Goal: Information Seeking & Learning: Check status

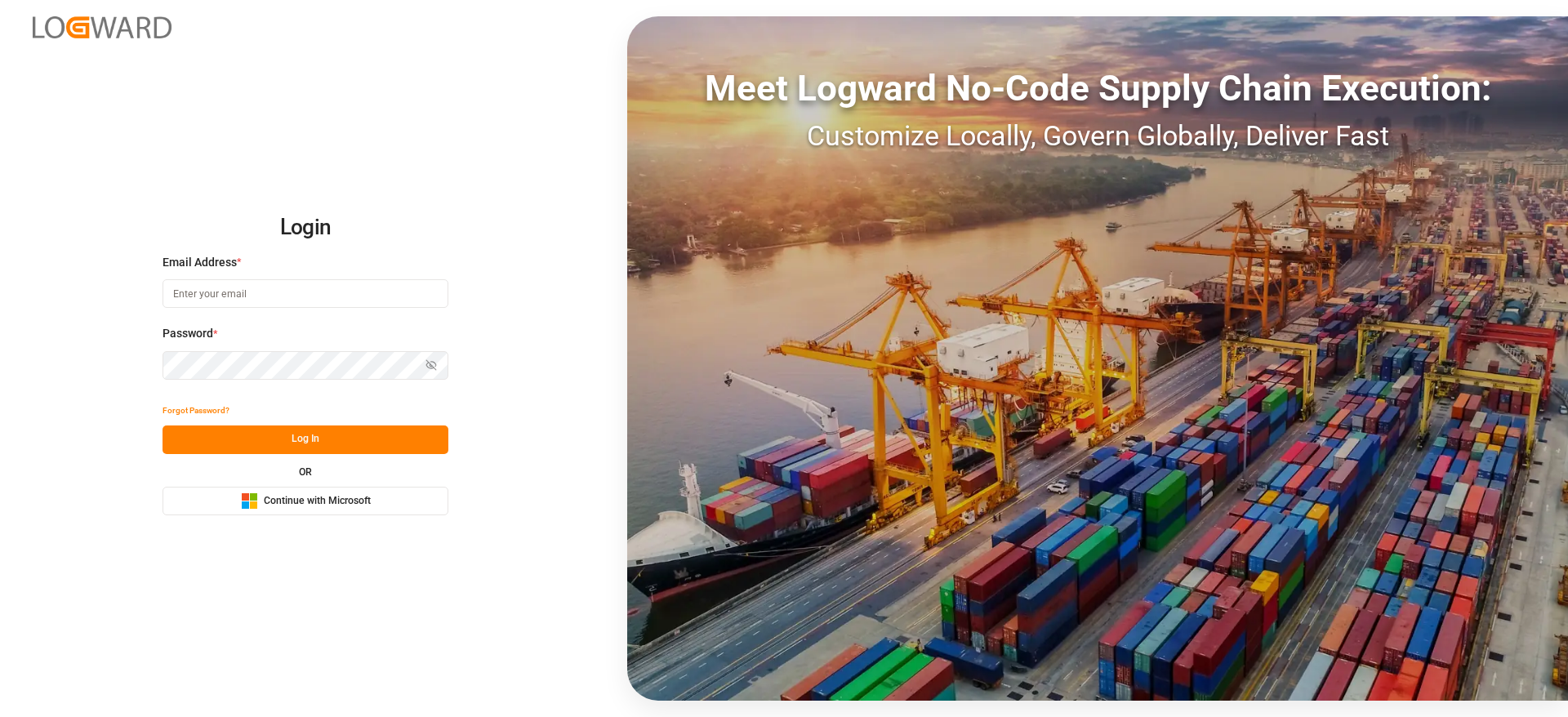
click at [322, 293] on input at bounding box center [306, 293] width 285 height 29
click at [322, 293] on input at bounding box center [305, 293] width 285 height 29
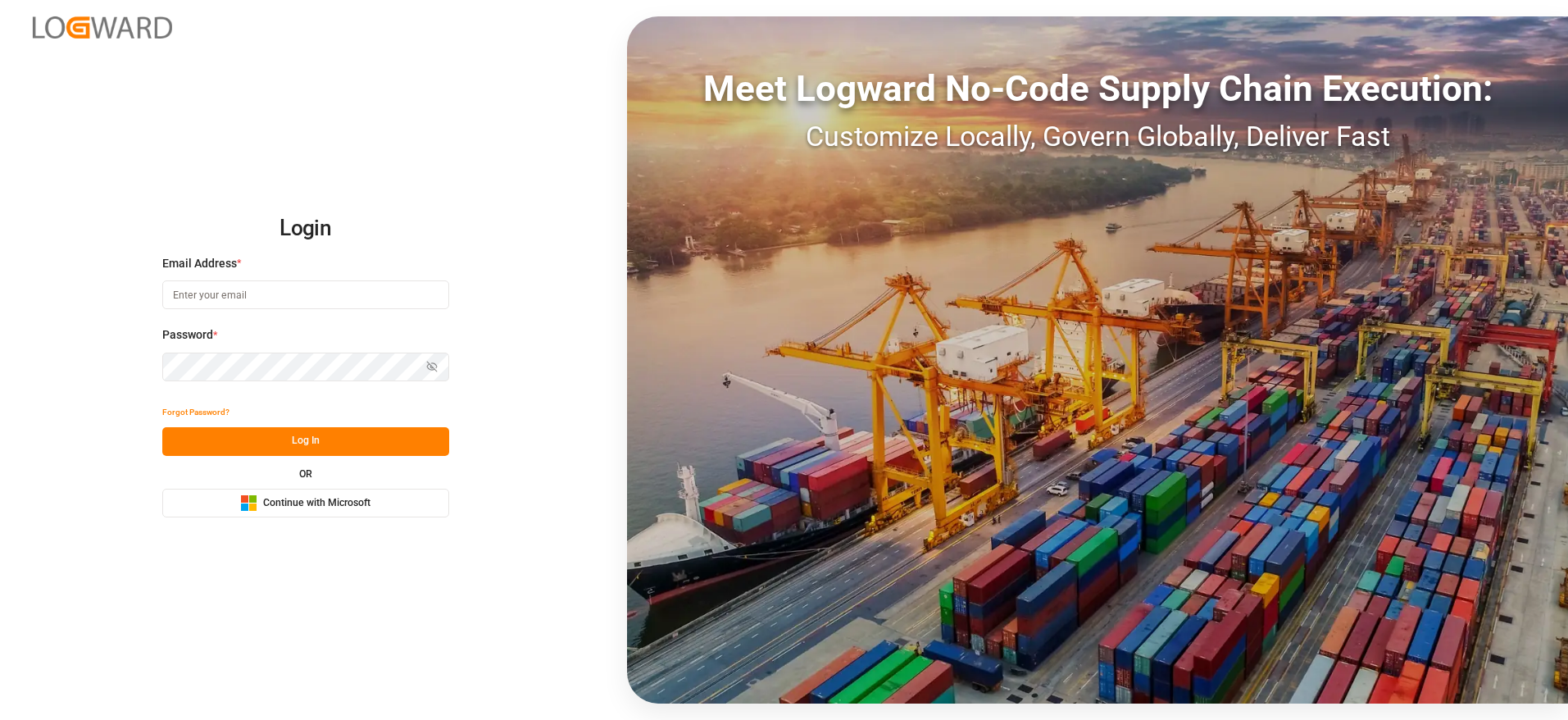
click at [323, 294] on input at bounding box center [306, 294] width 286 height 29
click at [0, 719] on com-1password-button at bounding box center [0, 720] width 0 height 0
type input "sateesh.godewar@logward.com"
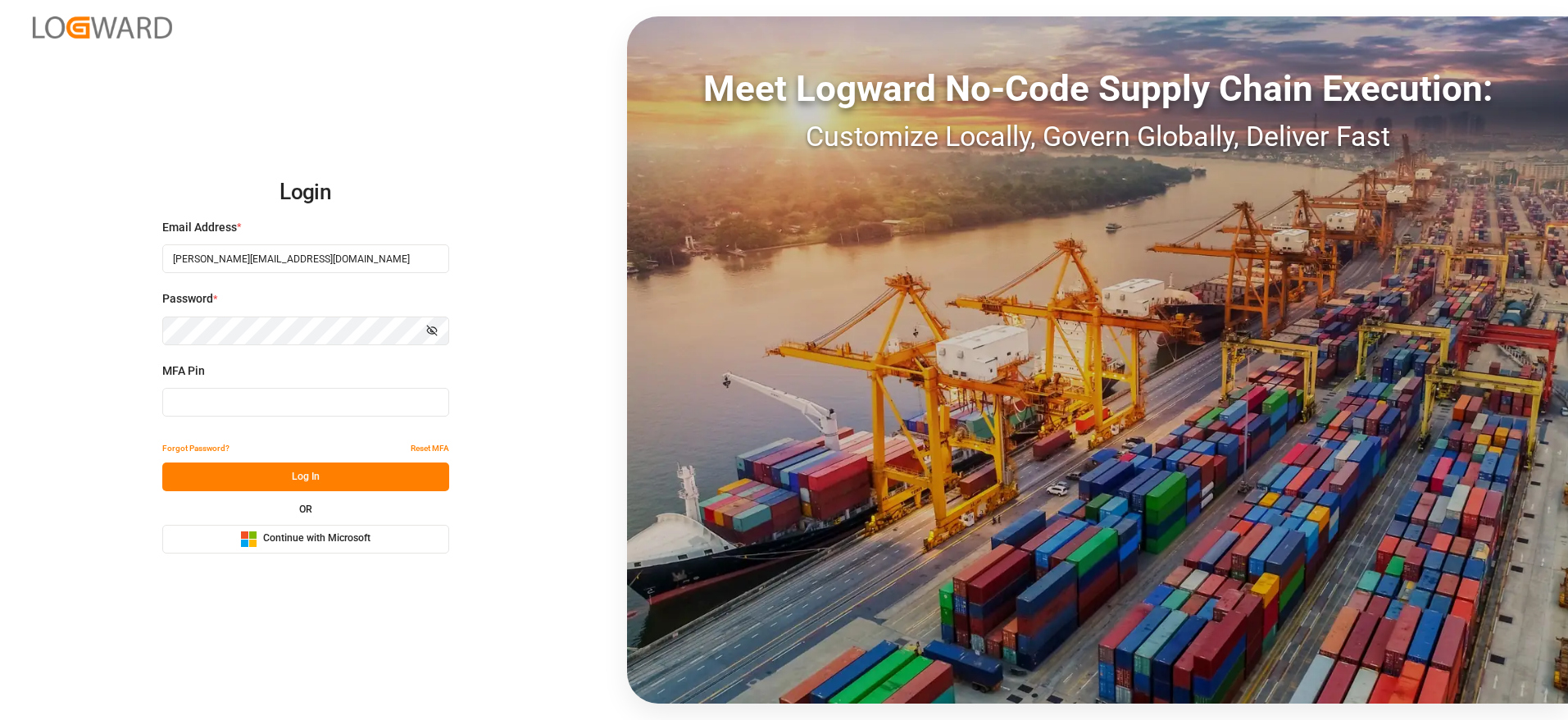
type input "636093"
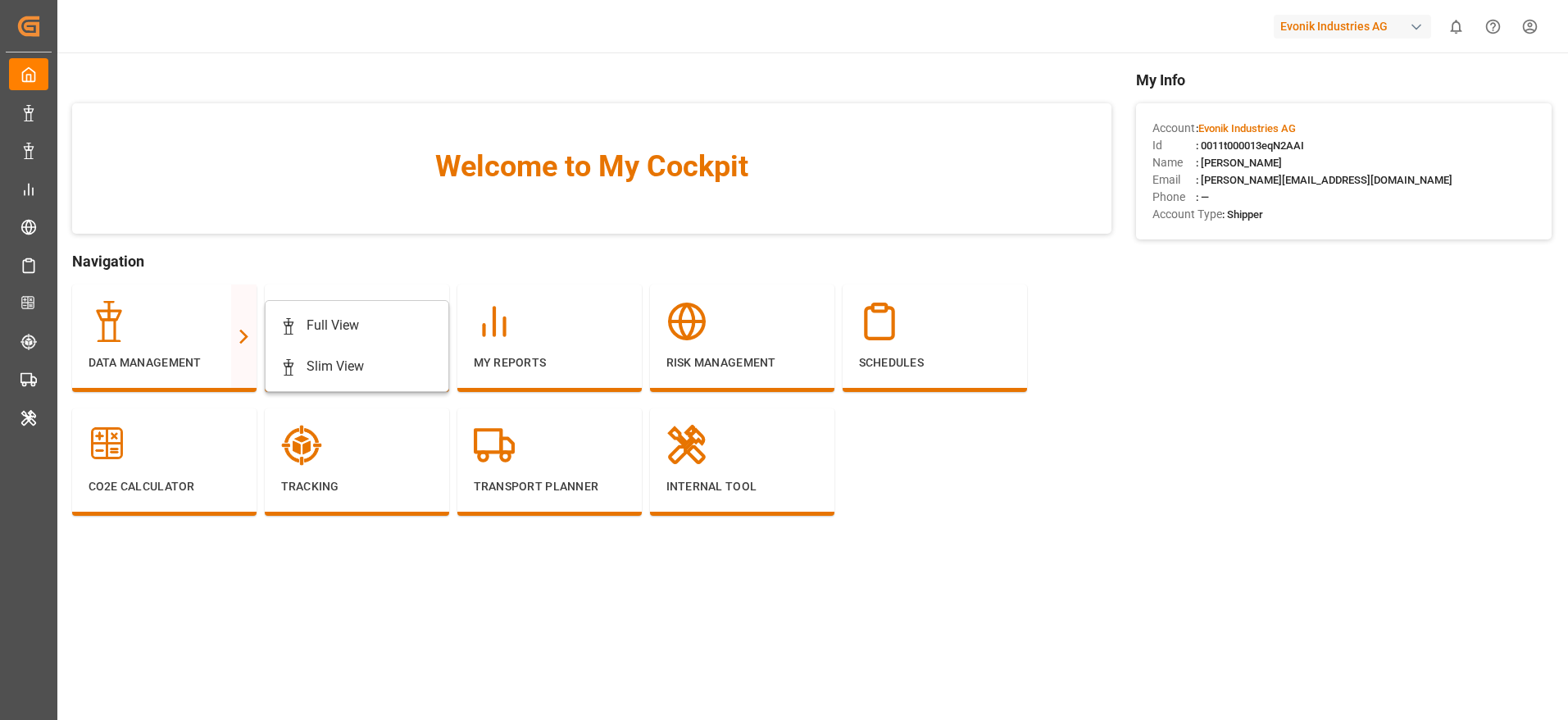
click at [273, 311] on div "Full View Slim View" at bounding box center [358, 346] width 185 height 92
click at [297, 324] on div "Full View" at bounding box center [357, 325] width 153 height 19
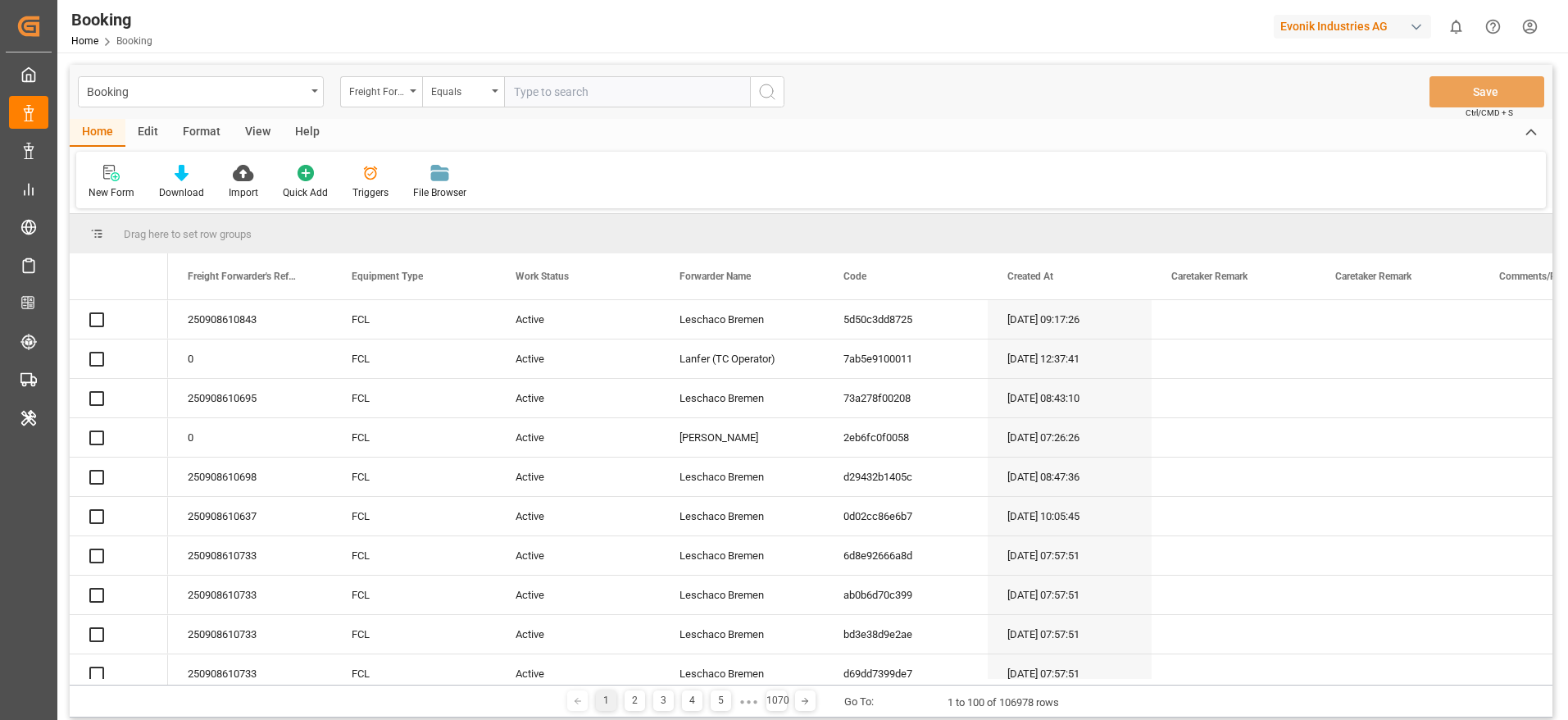
click at [208, 130] on div "Format" at bounding box center [201, 133] width 62 height 28
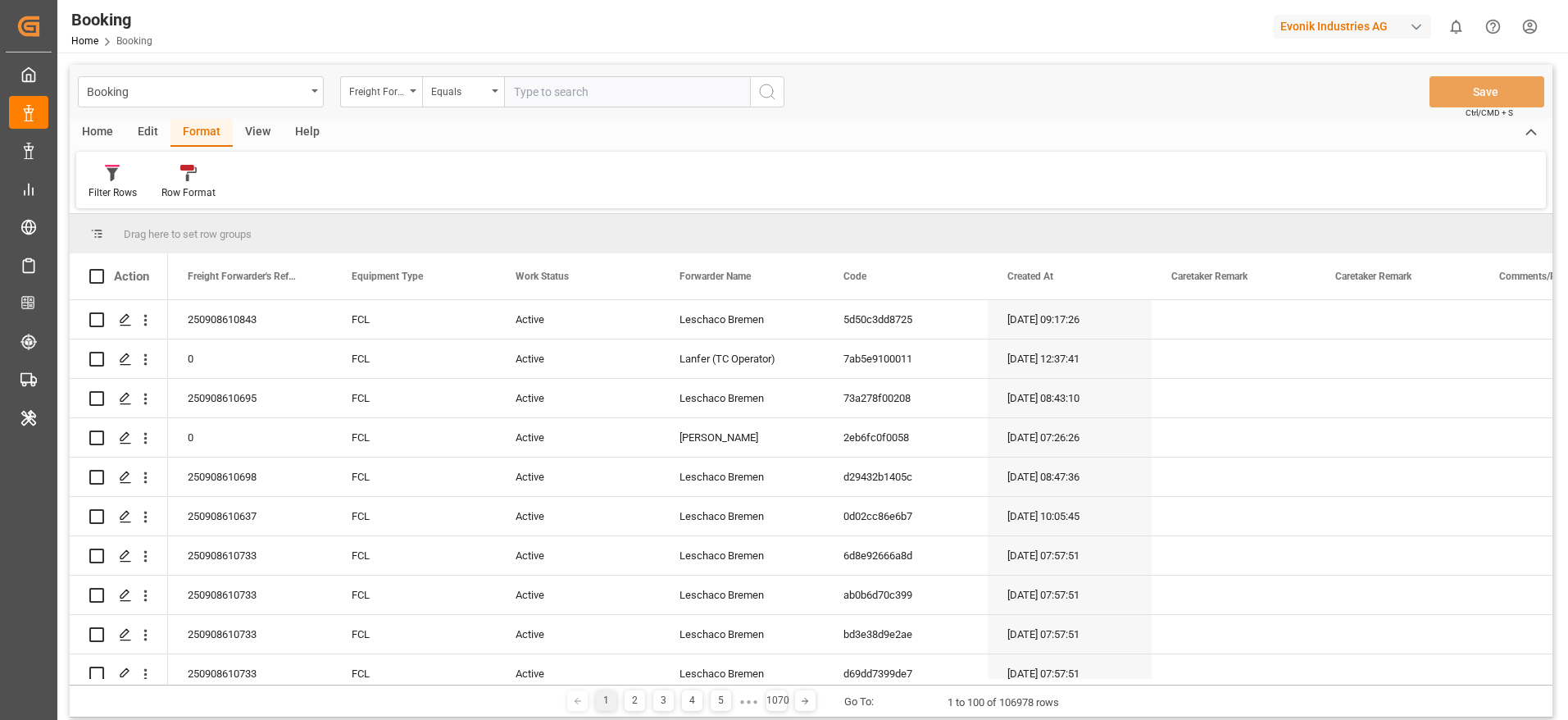
drag, startPoint x: 104, startPoint y: 181, endPoint x: 110, endPoint y: 203, distance: 22.8
click at [103, 181] on div "Filter Rows" at bounding box center [113, 181] width 73 height 36
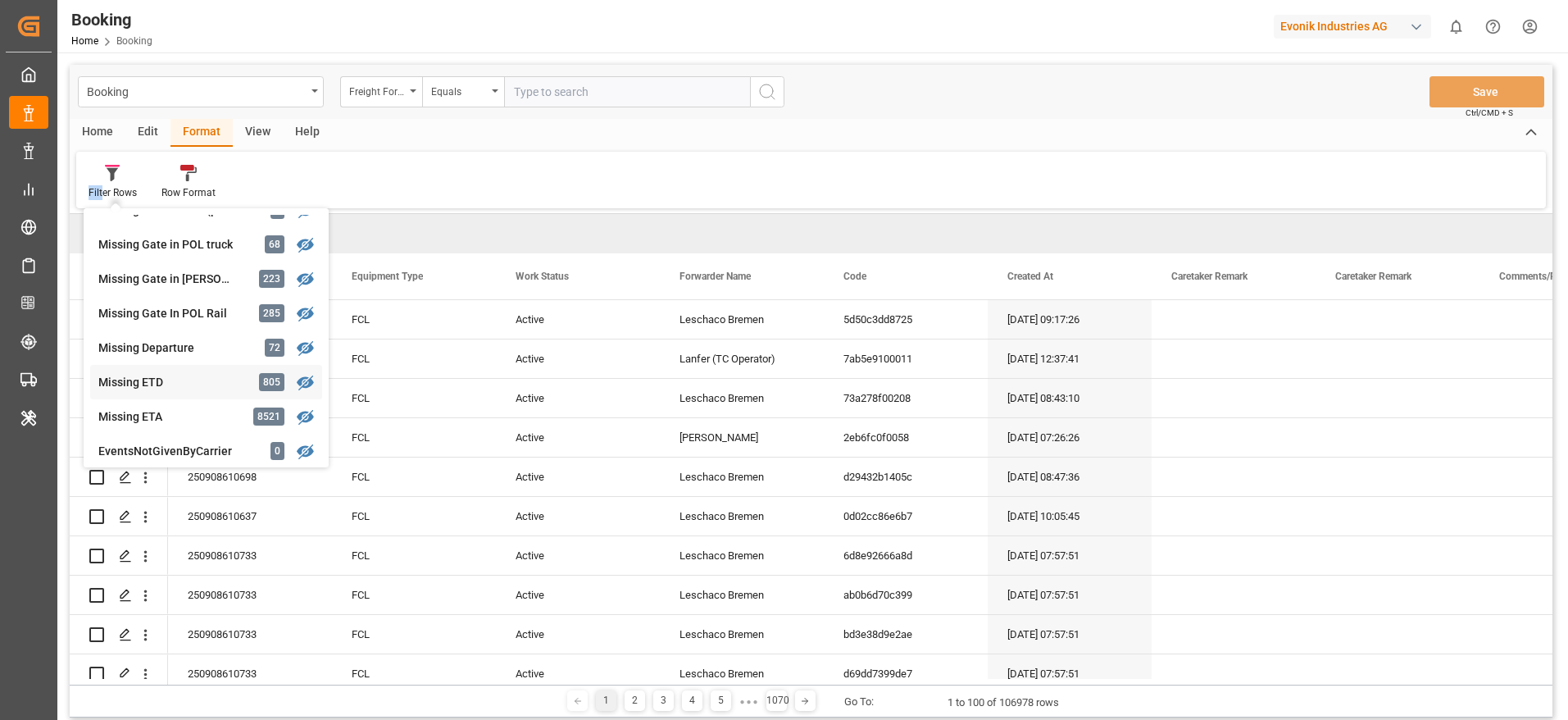
scroll to position [261, 0]
click at [226, 282] on div "Missing Gate in POL Barge" at bounding box center [169, 281] width 143 height 18
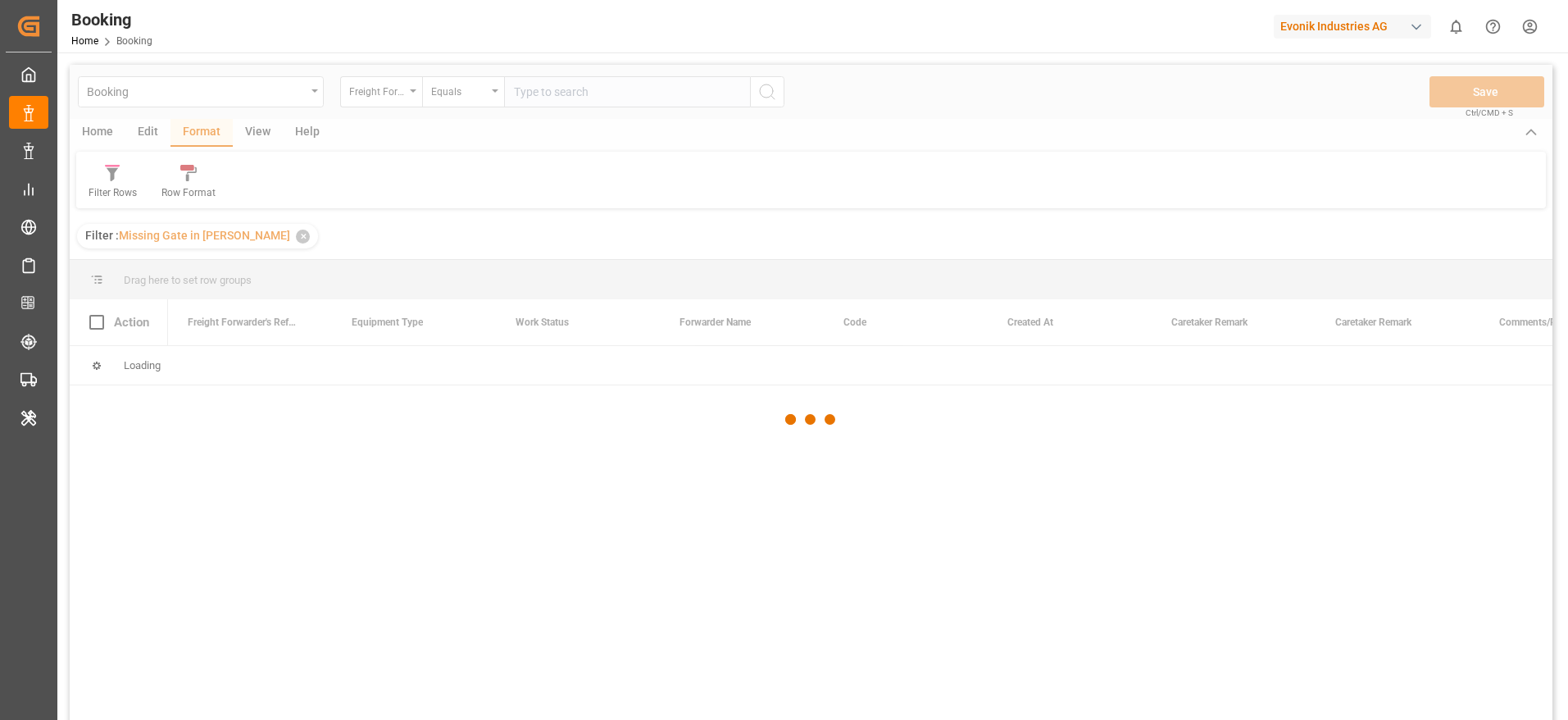
click at [268, 140] on div at bounding box center [810, 420] width 1483 height 710
click at [272, 135] on div at bounding box center [810, 420] width 1483 height 710
click at [264, 136] on div at bounding box center [810, 420] width 1483 height 710
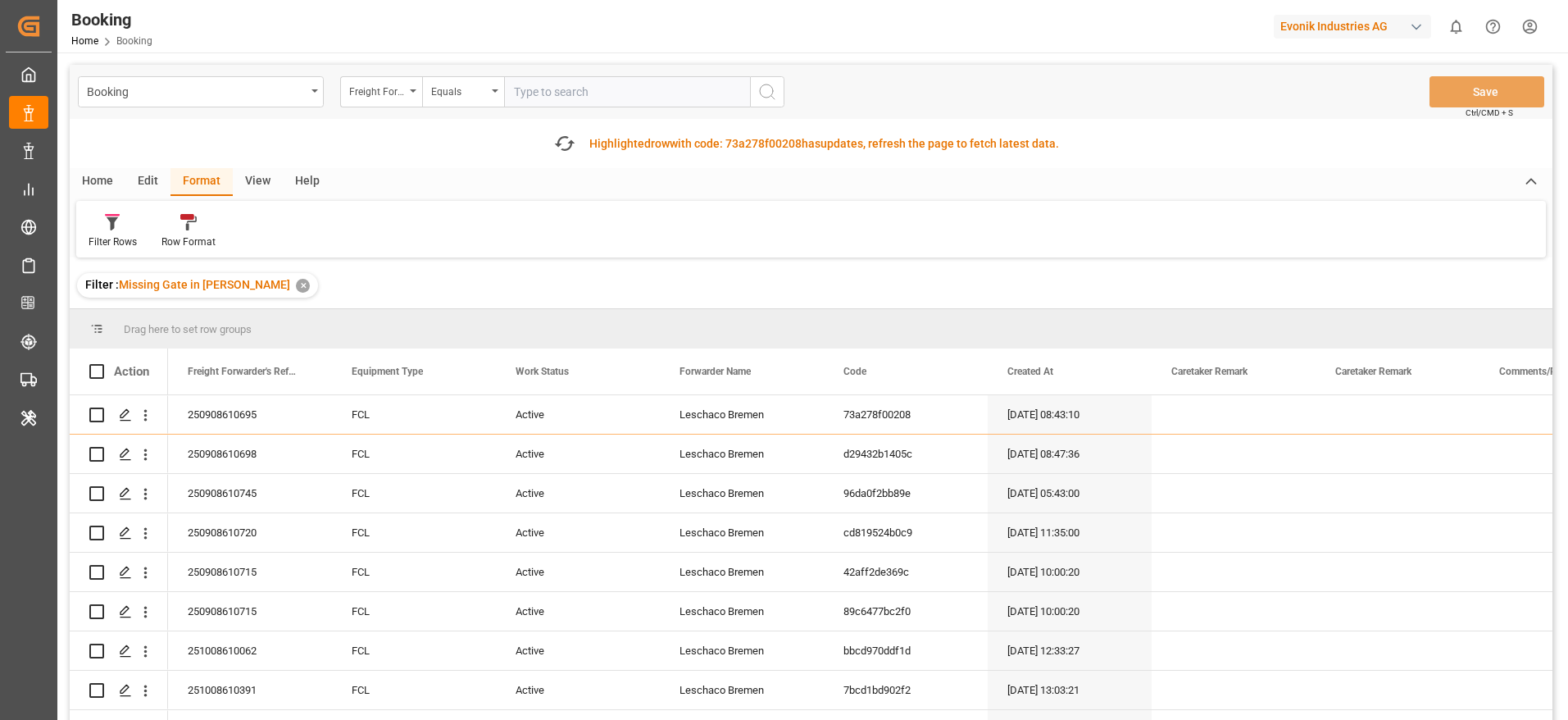
click at [264, 136] on div "Fetch latest updates Highlighted row with code: 73a278f00208 73a278f00208 has u…" at bounding box center [810, 143] width 1483 height 49
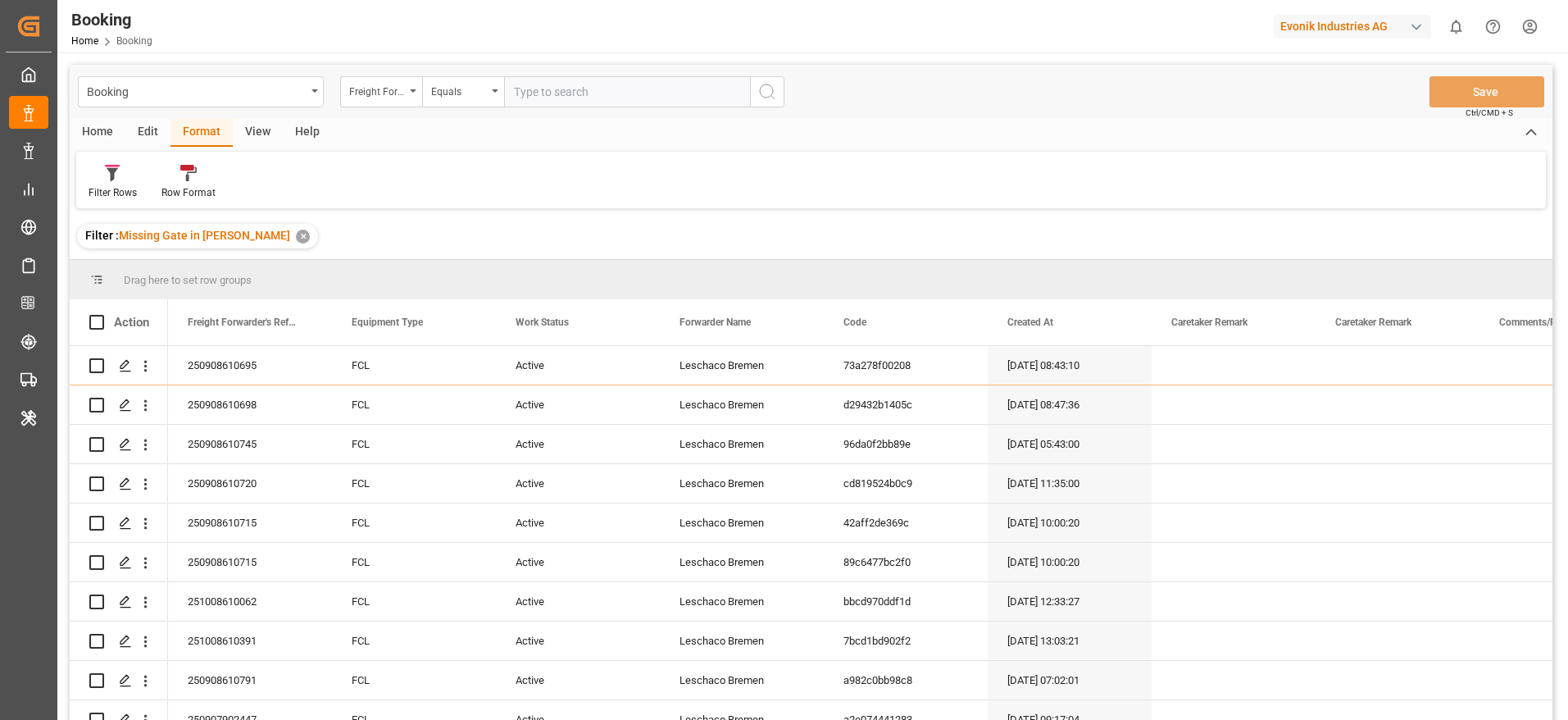
click at [261, 136] on div "View" at bounding box center [258, 133] width 50 height 28
click at [86, 169] on div "Default" at bounding box center [104, 181] width 56 height 36
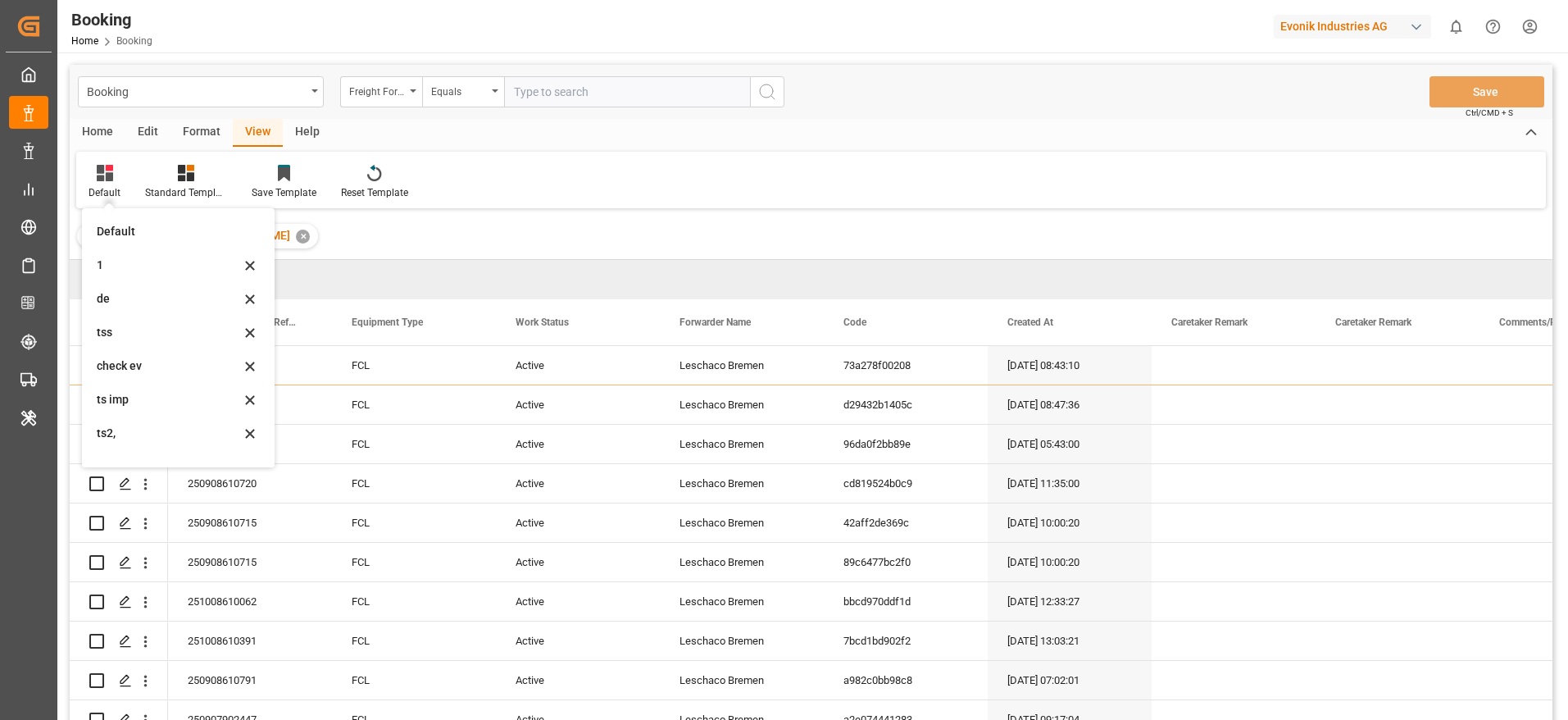
click at [125, 263] on div "1" at bounding box center [168, 265] width 143 height 18
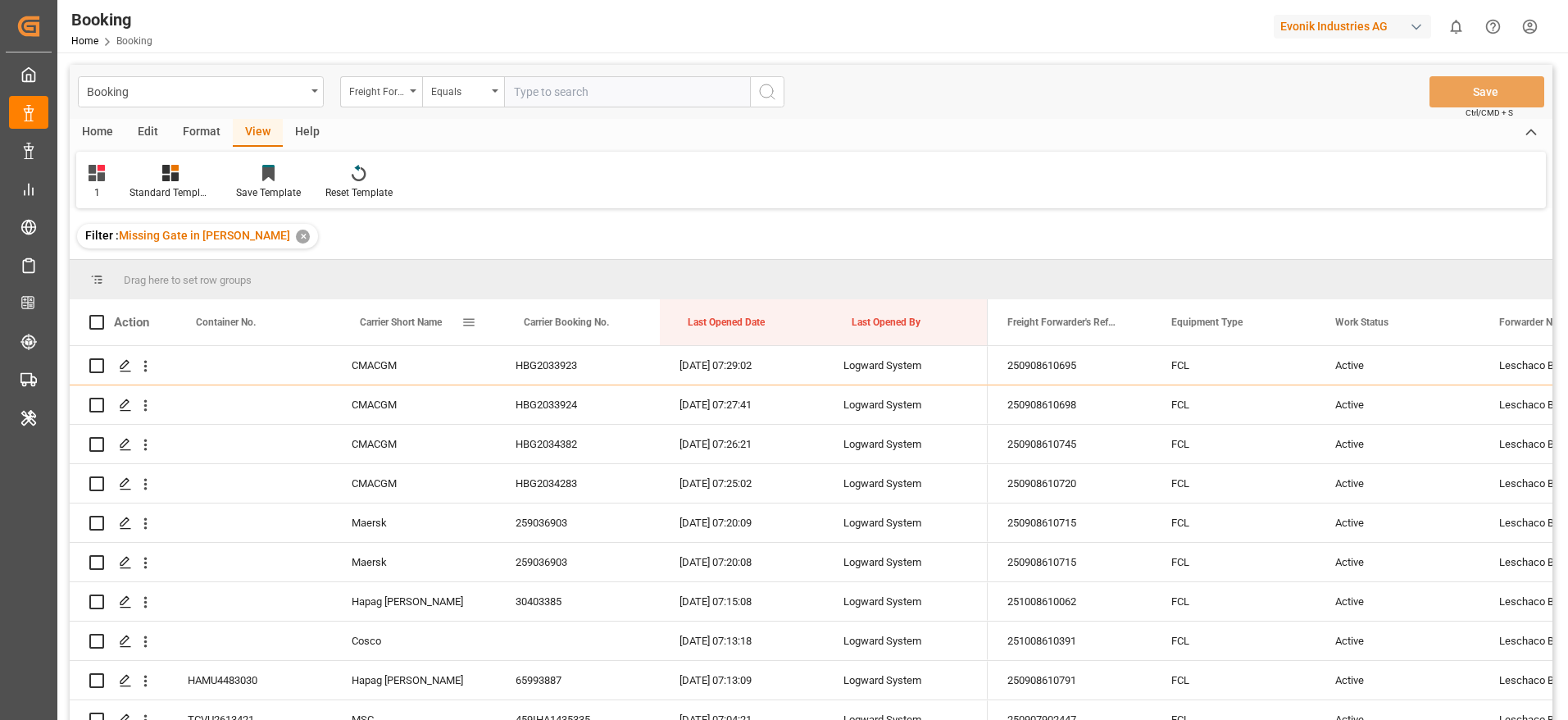
drag, startPoint x: 419, startPoint y: 316, endPoint x: 795, endPoint y: 580, distance: 459.4
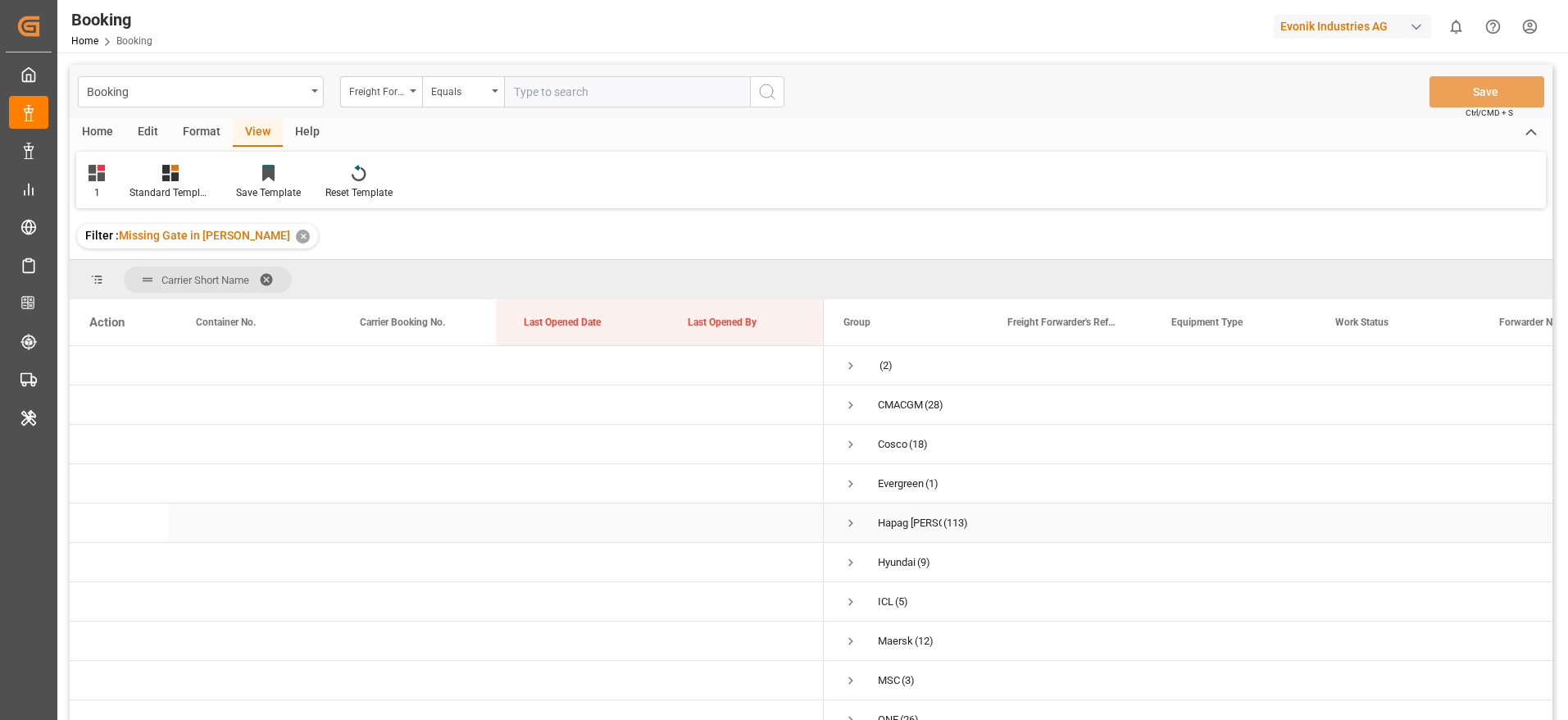
click at [846, 403] on span "Press SPACE to select this row." at bounding box center [851, 405] width 15 height 15
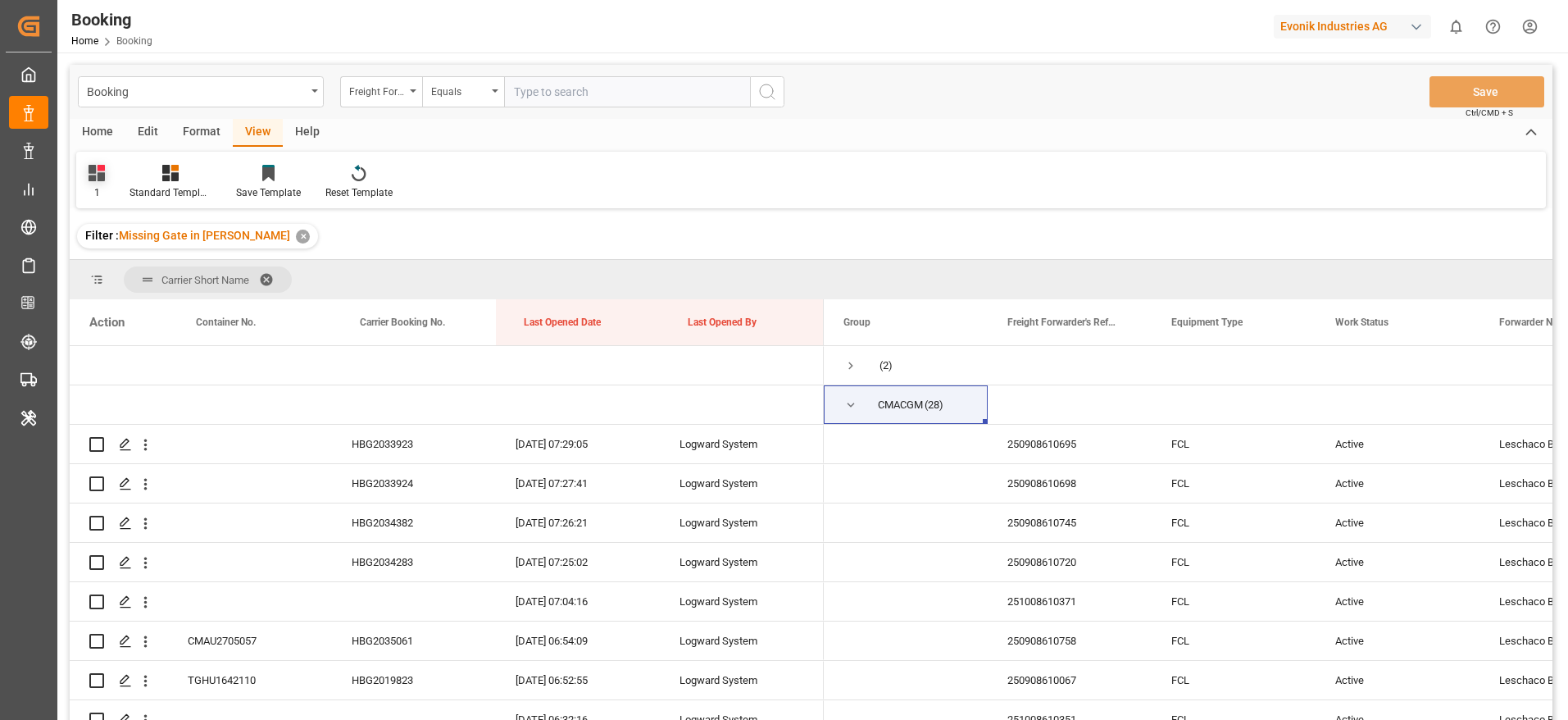
drag, startPoint x: 99, startPoint y: 172, endPoint x: 99, endPoint y: 192, distance: 20.0
click at [99, 172] on icon at bounding box center [97, 173] width 17 height 17
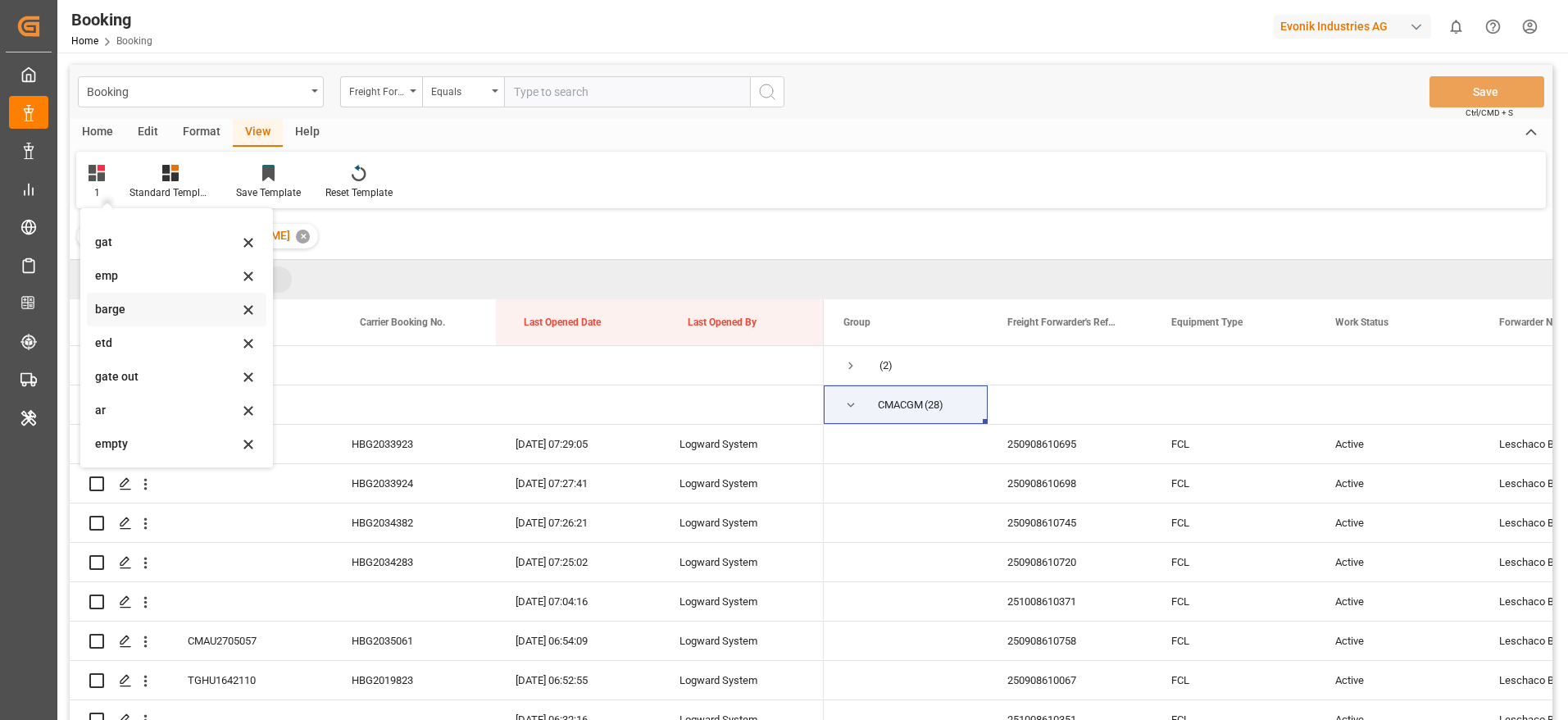
click at [153, 317] on div "barge" at bounding box center [166, 310] width 143 height 18
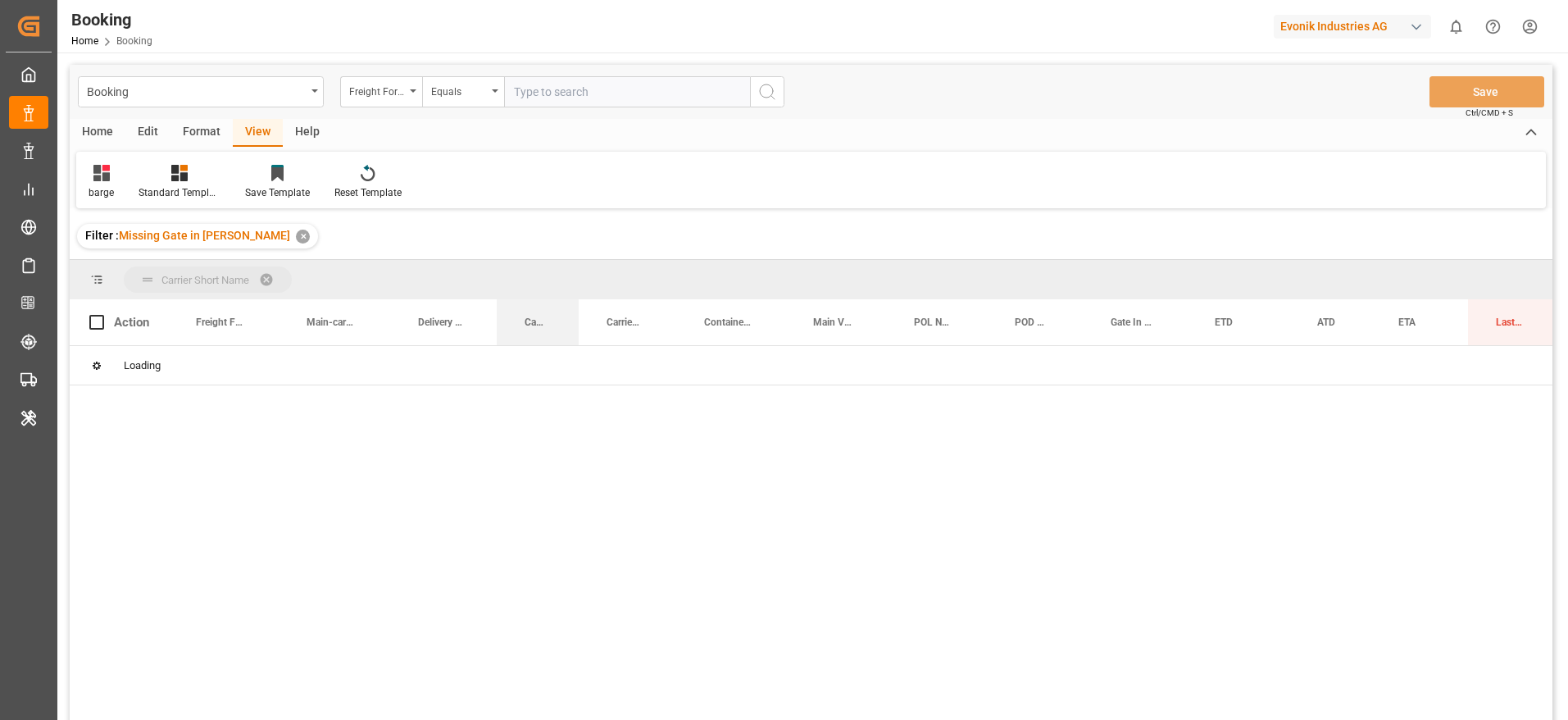
drag, startPoint x: 529, startPoint y: 308, endPoint x: 519, endPoint y: 294, distance: 17.2
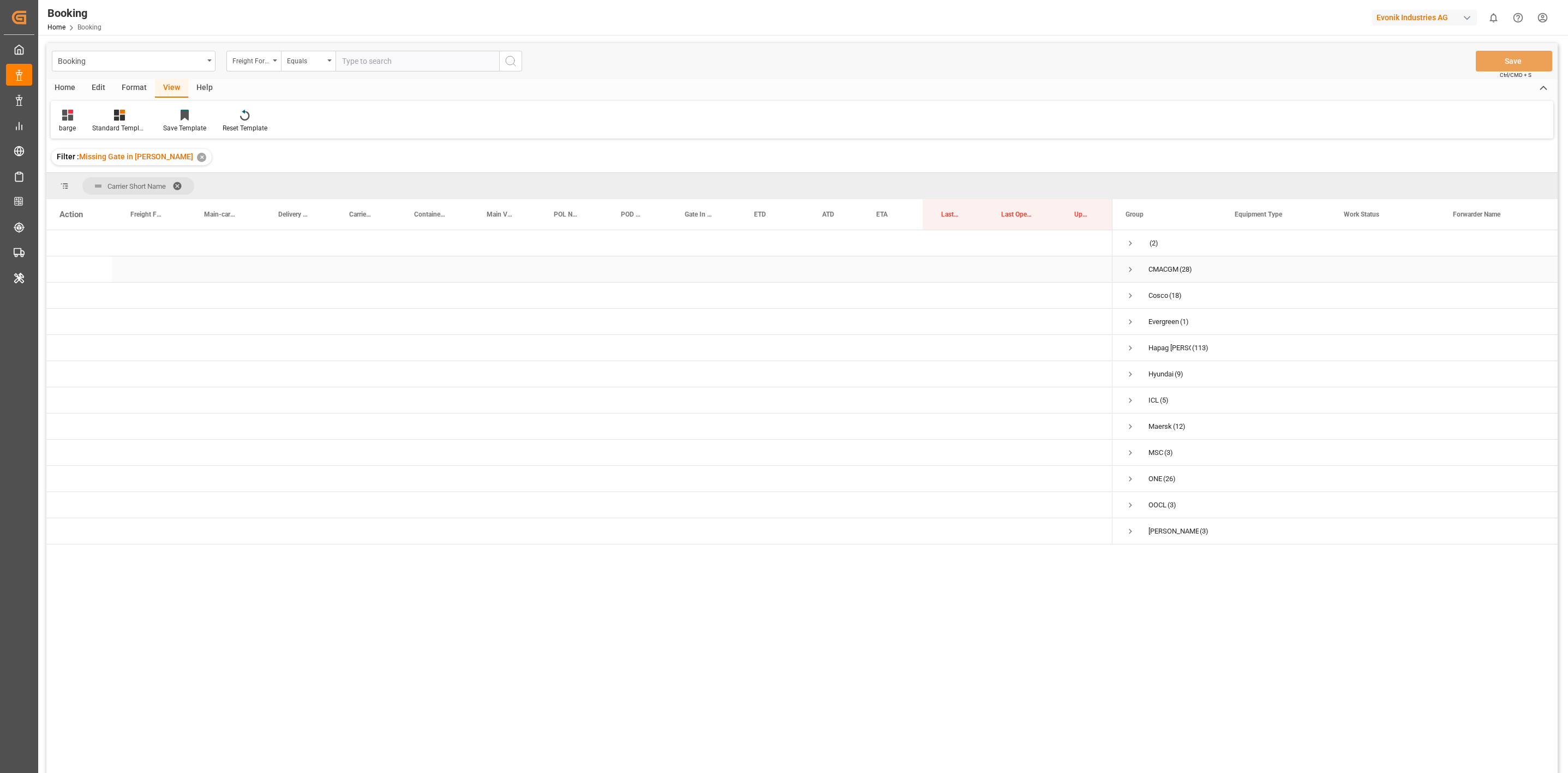
click at [1047, 272] on span "Press SPACE to select this row." at bounding box center [1130, 269] width 10 height 10
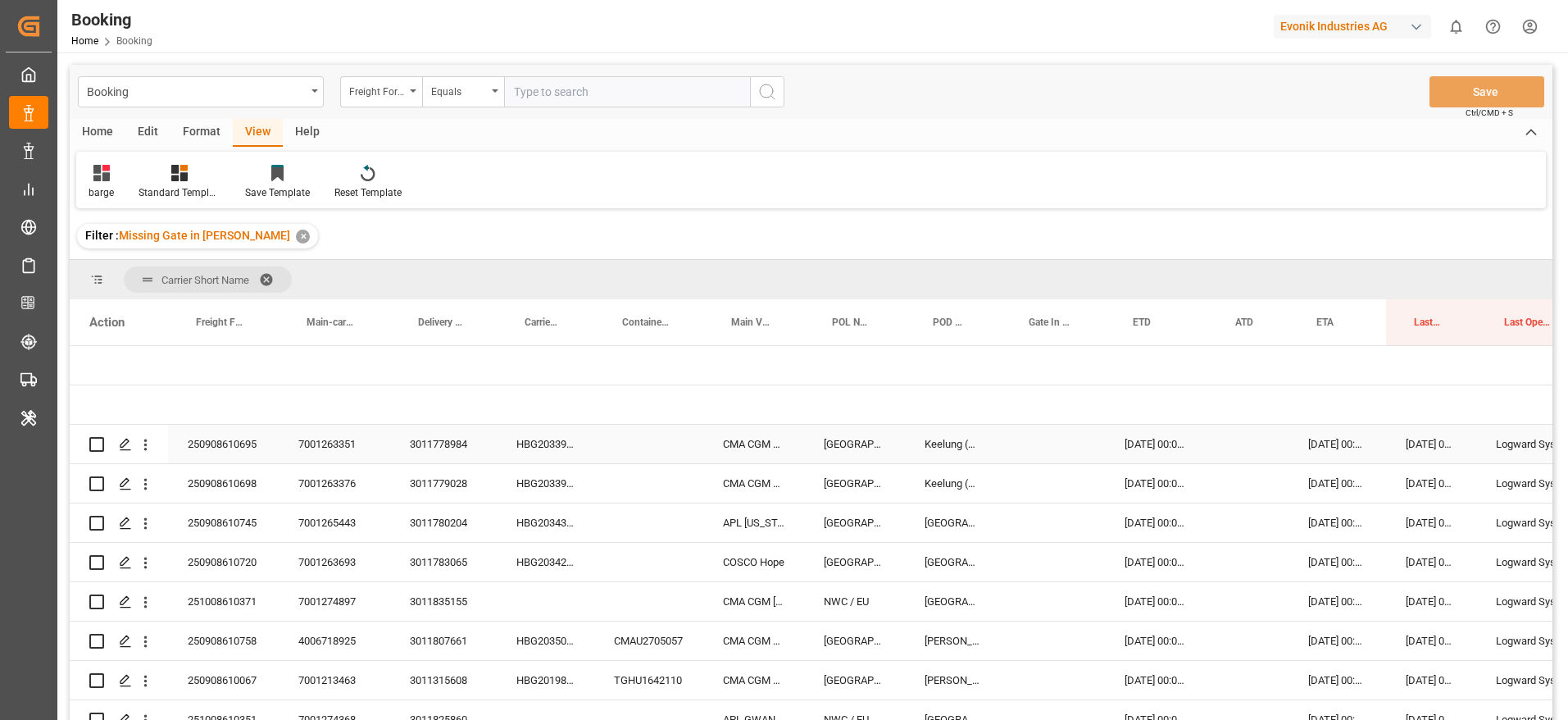
click at [449, 444] on div "3011778984" at bounding box center [443, 445] width 106 height 39
drag, startPoint x: 278, startPoint y: 318, endPoint x: 286, endPoint y: 323, distance: 9.4
click at [309, 323] on div "Main-carriage No." at bounding box center [334, 323] width 112 height 46
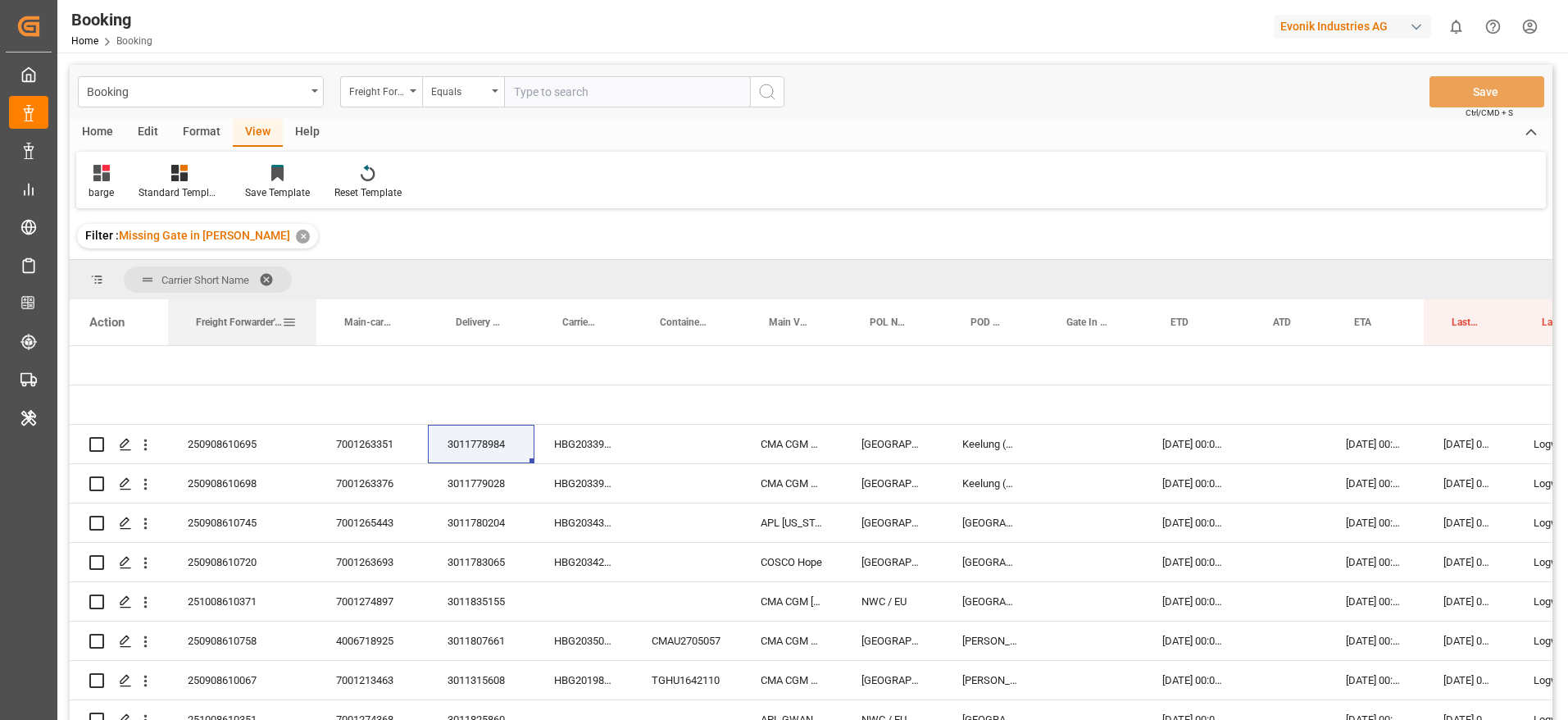
drag, startPoint x: 276, startPoint y: 323, endPoint x: 314, endPoint y: 336, distance: 40.2
click at [314, 336] on div at bounding box center [316, 323] width 6 height 46
click at [489, 483] on div "3011779028" at bounding box center [480, 483] width 106 height 39
click at [496, 510] on div "3011780204" at bounding box center [480, 523] width 106 height 39
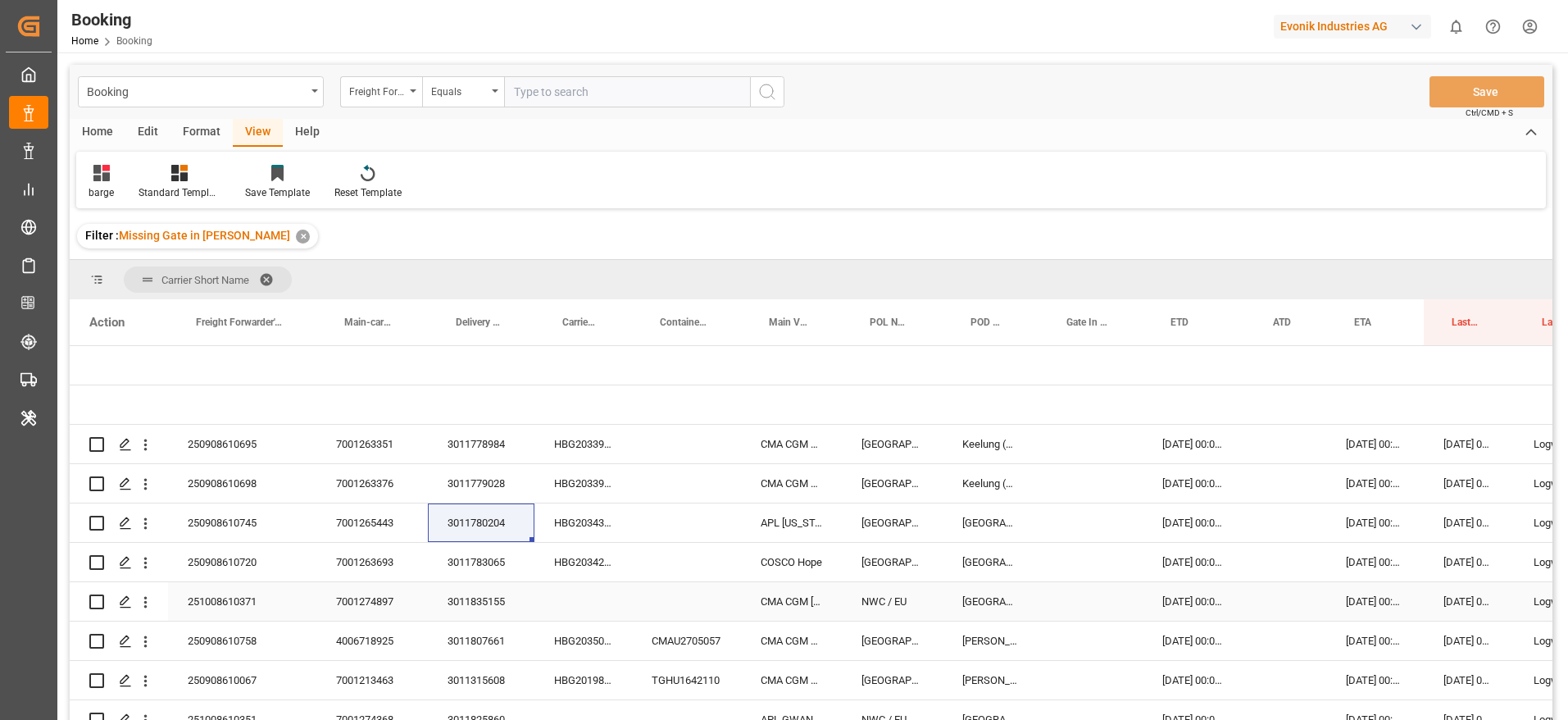
drag, startPoint x: 479, startPoint y: 578, endPoint x: 876, endPoint y: 648, distance: 403.1
click at [479, 578] on div "3011783065" at bounding box center [480, 562] width 106 height 39
click at [468, 596] on div "3011835155" at bounding box center [480, 602] width 106 height 39
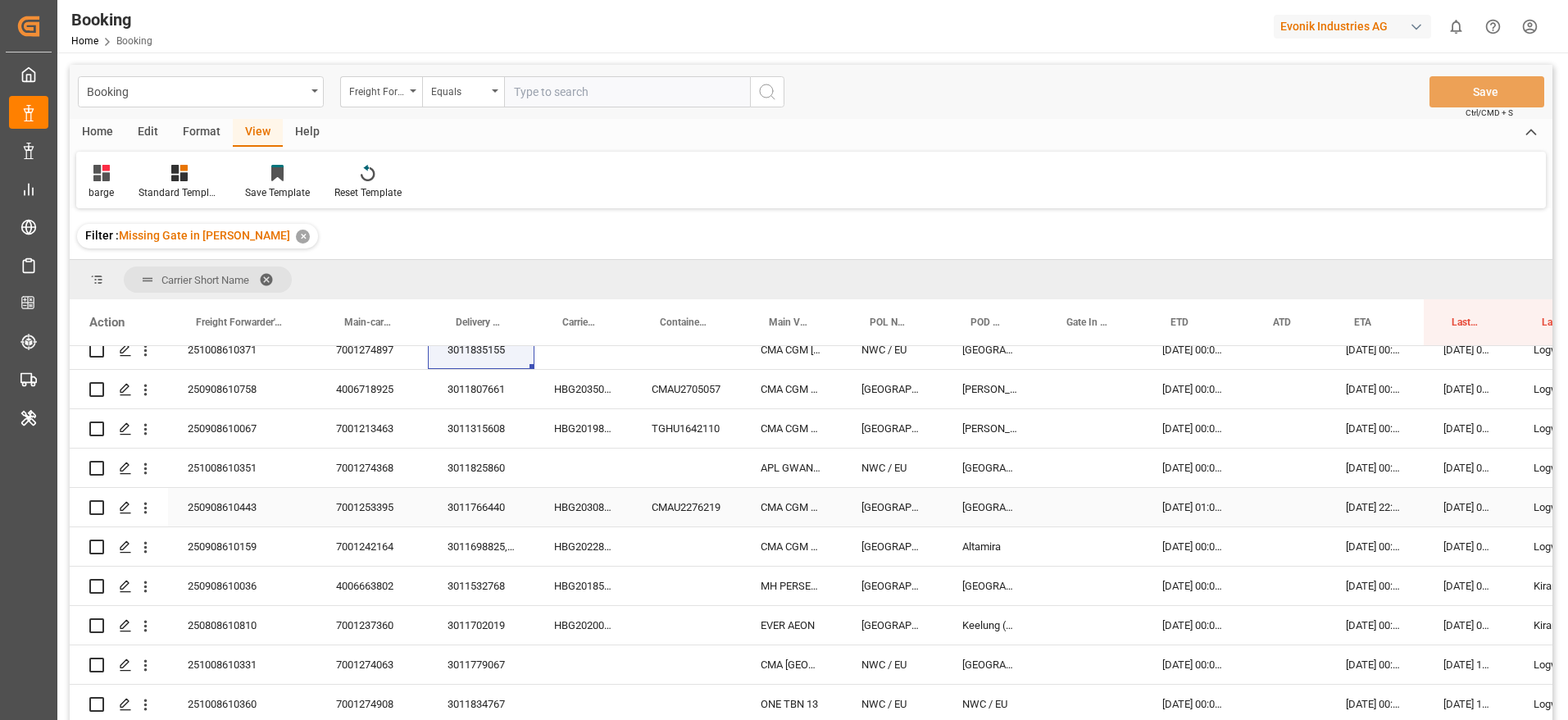
scroll to position [246, 0]
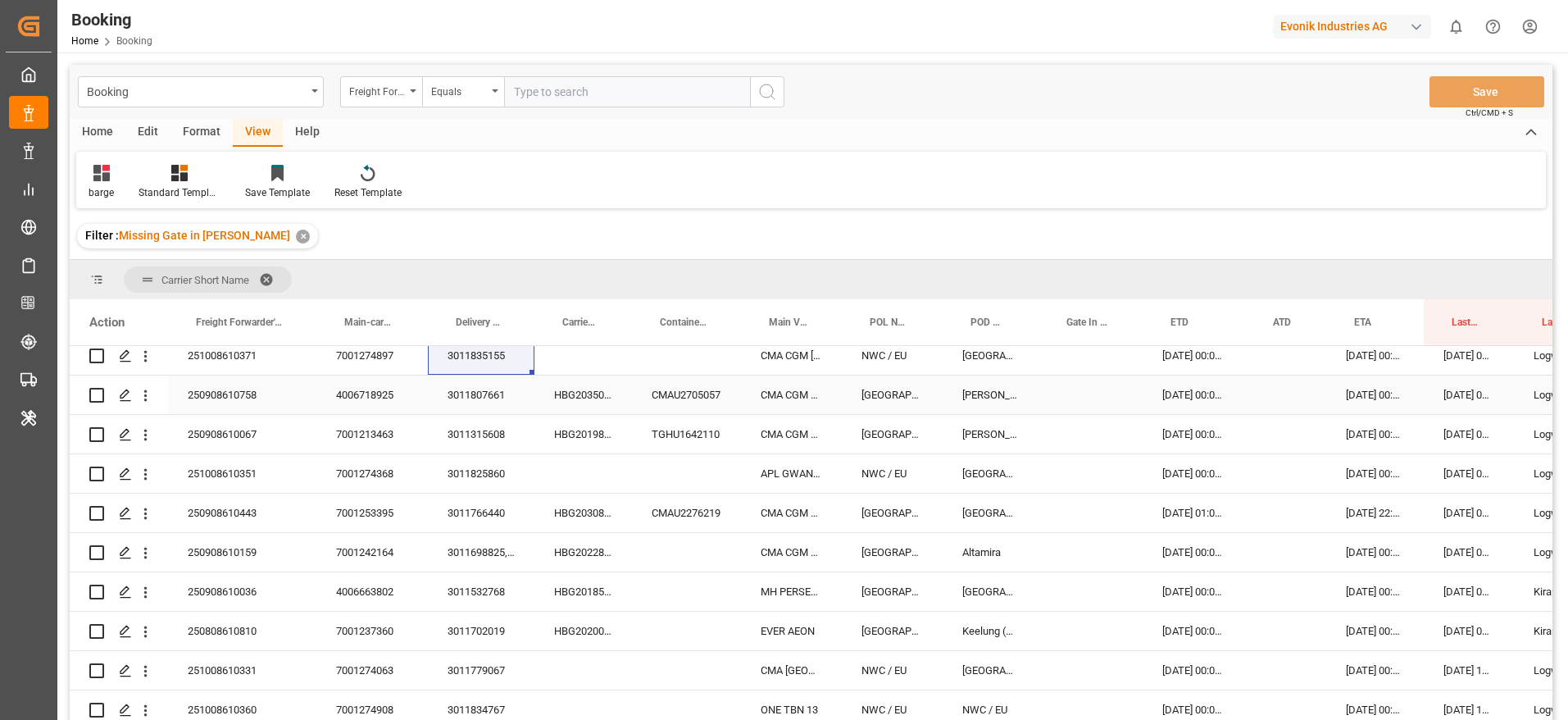
drag, startPoint x: 468, startPoint y: 392, endPoint x: 522, endPoint y: 709, distance: 321.6
click at [468, 392] on div "3011807661" at bounding box center [480, 395] width 106 height 39
drag, startPoint x: 472, startPoint y: 440, endPoint x: 1558, endPoint y: 679, distance: 1112.0
click at [472, 440] on div "3011315608" at bounding box center [480, 434] width 106 height 39
drag, startPoint x: 445, startPoint y: 472, endPoint x: 426, endPoint y: 697, distance: 225.8
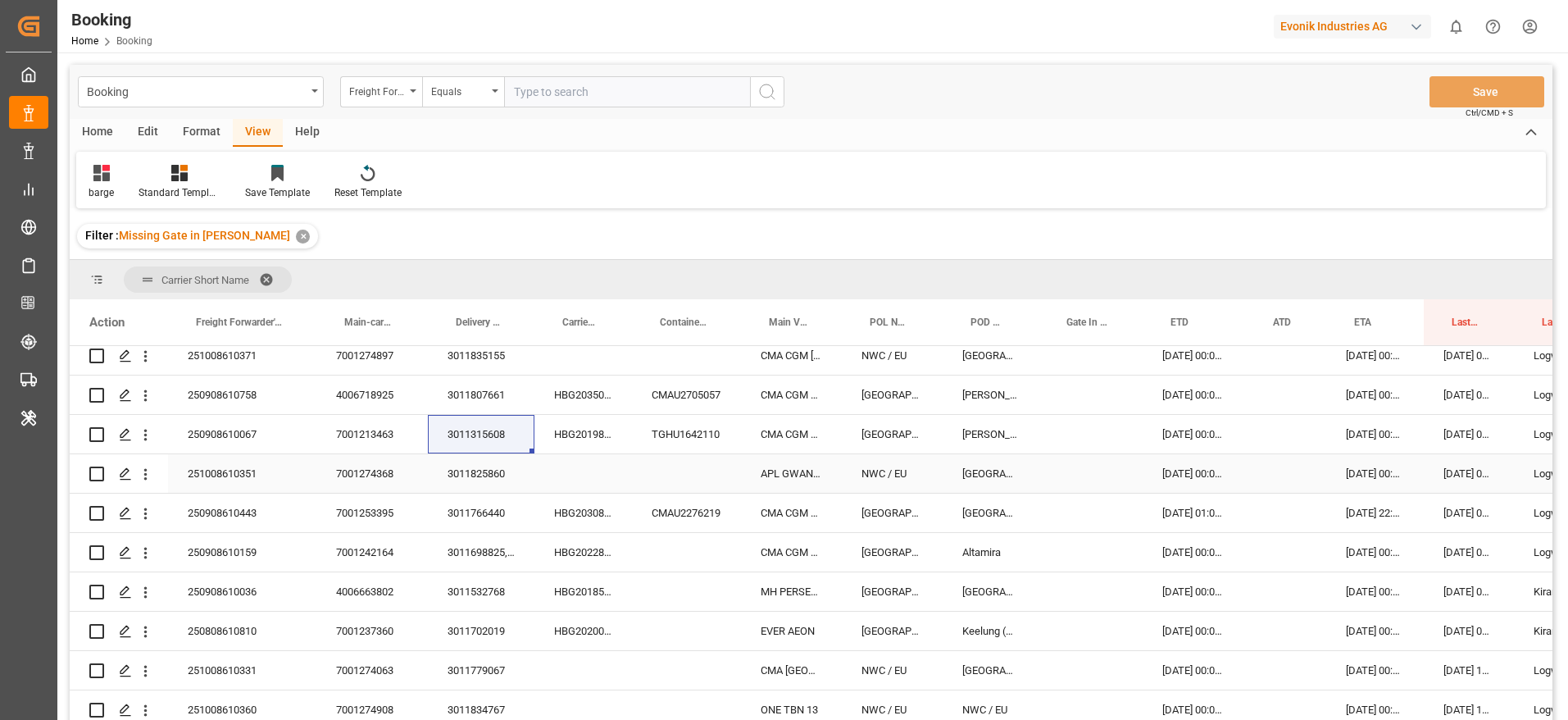
click at [446, 472] on div "3011825860" at bounding box center [480, 473] width 106 height 39
click at [468, 521] on div "3011766440" at bounding box center [480, 513] width 106 height 39
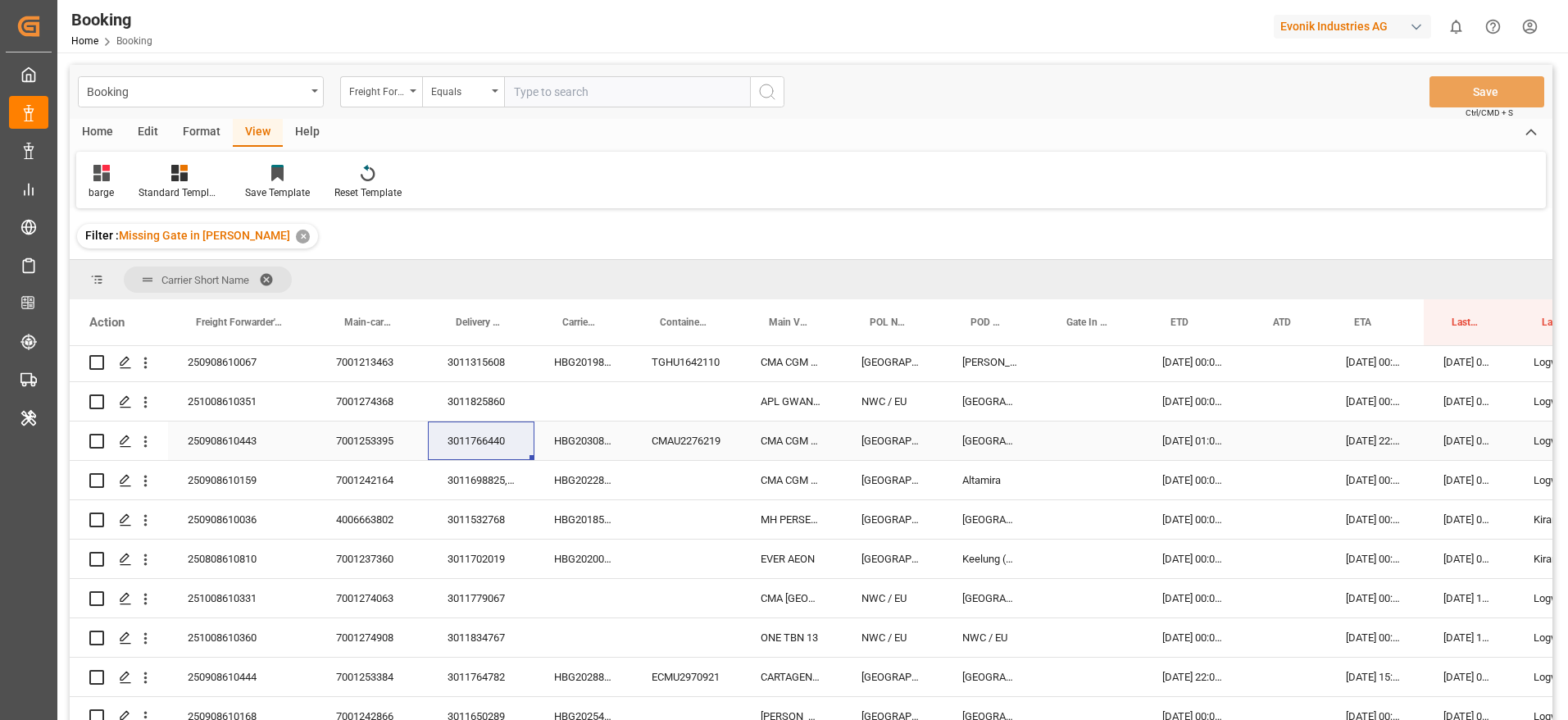
scroll to position [340, 0]
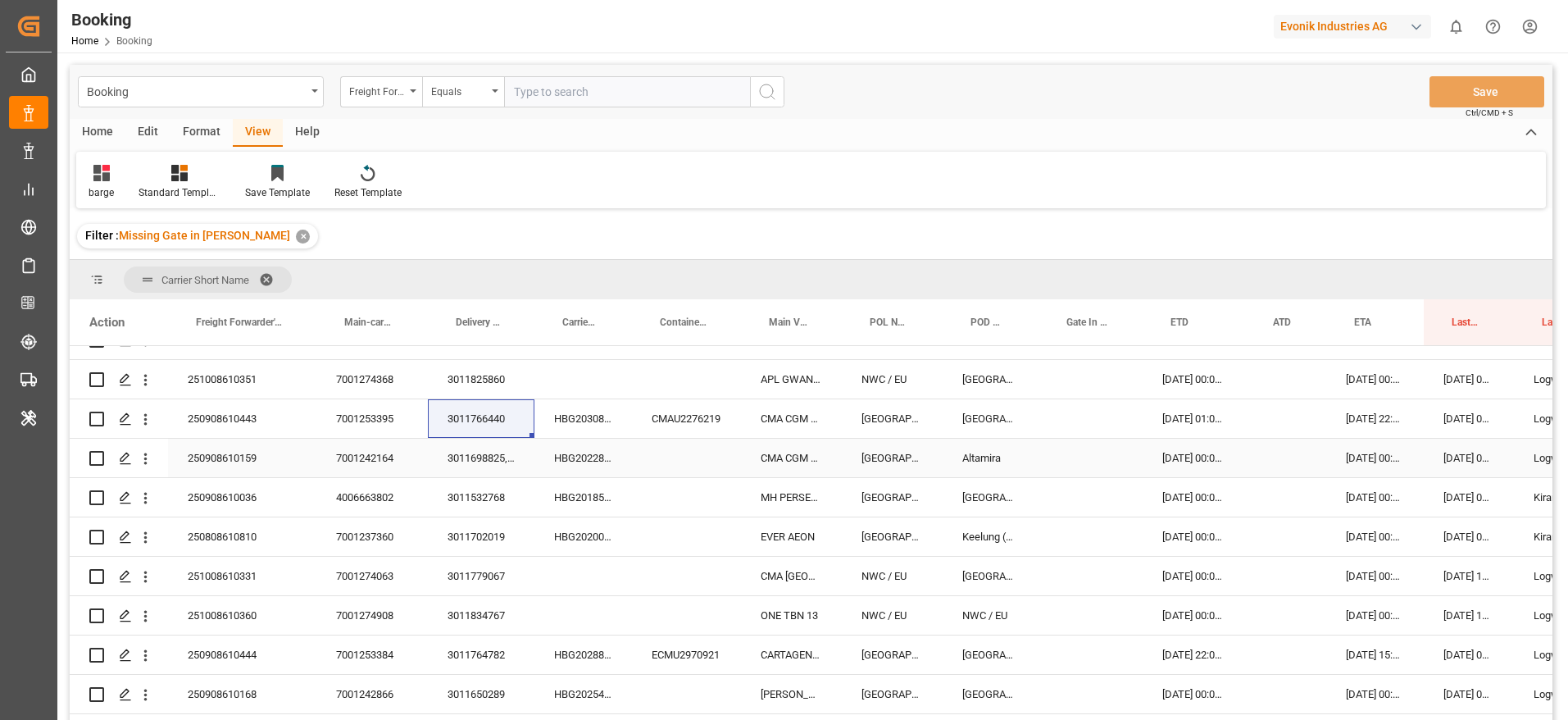
drag, startPoint x: 490, startPoint y: 457, endPoint x: 719, endPoint y: 716, distance: 345.7
click at [490, 456] on div "3011698825, 3011698826" at bounding box center [480, 458] width 106 height 39
drag, startPoint x: 456, startPoint y: 501, endPoint x: 474, endPoint y: 703, distance: 202.8
click at [456, 501] on div "3011532768" at bounding box center [480, 497] width 106 height 39
click at [472, 543] on div "3011702019" at bounding box center [480, 537] width 106 height 39
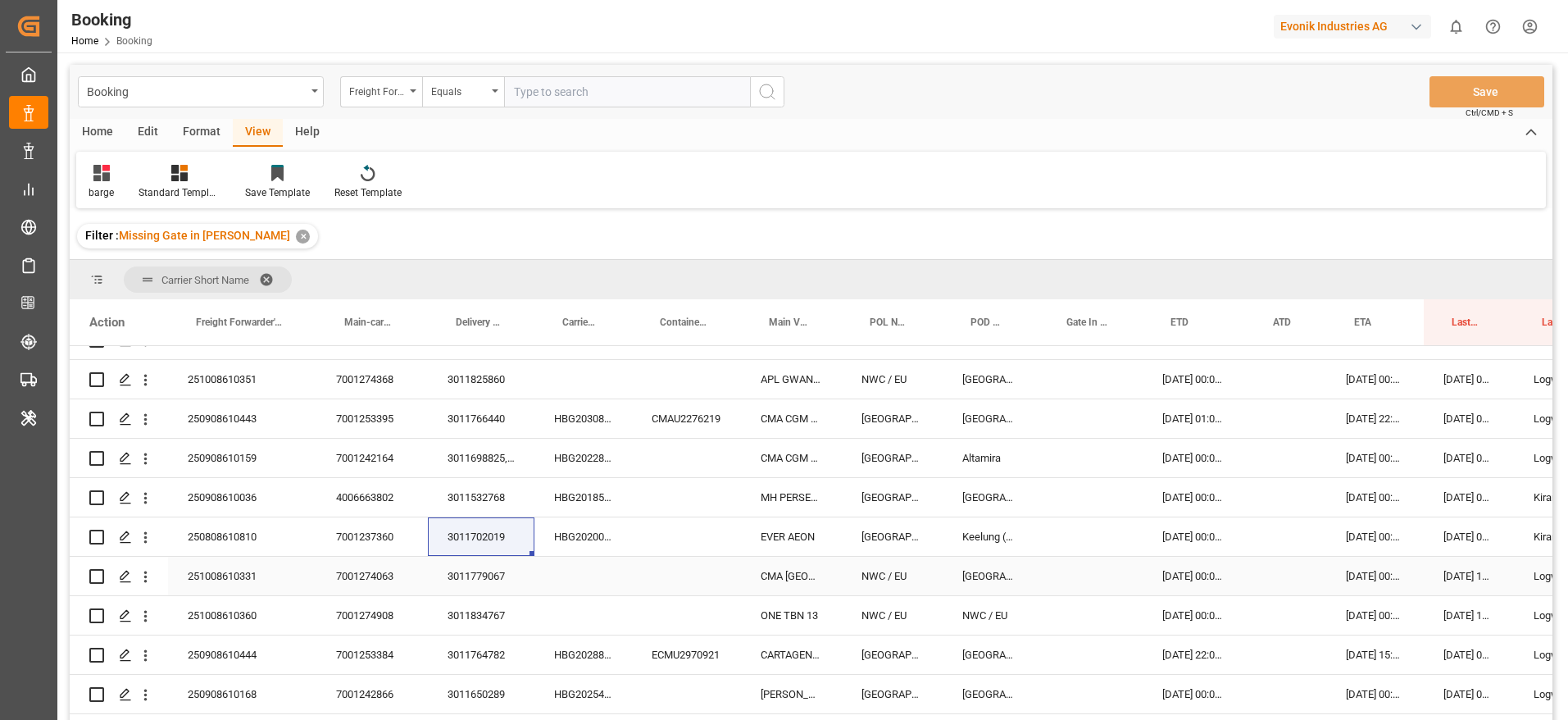
click at [468, 571] on div "3011779067" at bounding box center [480, 576] width 106 height 39
click at [476, 615] on div "3011834767" at bounding box center [480, 616] width 106 height 39
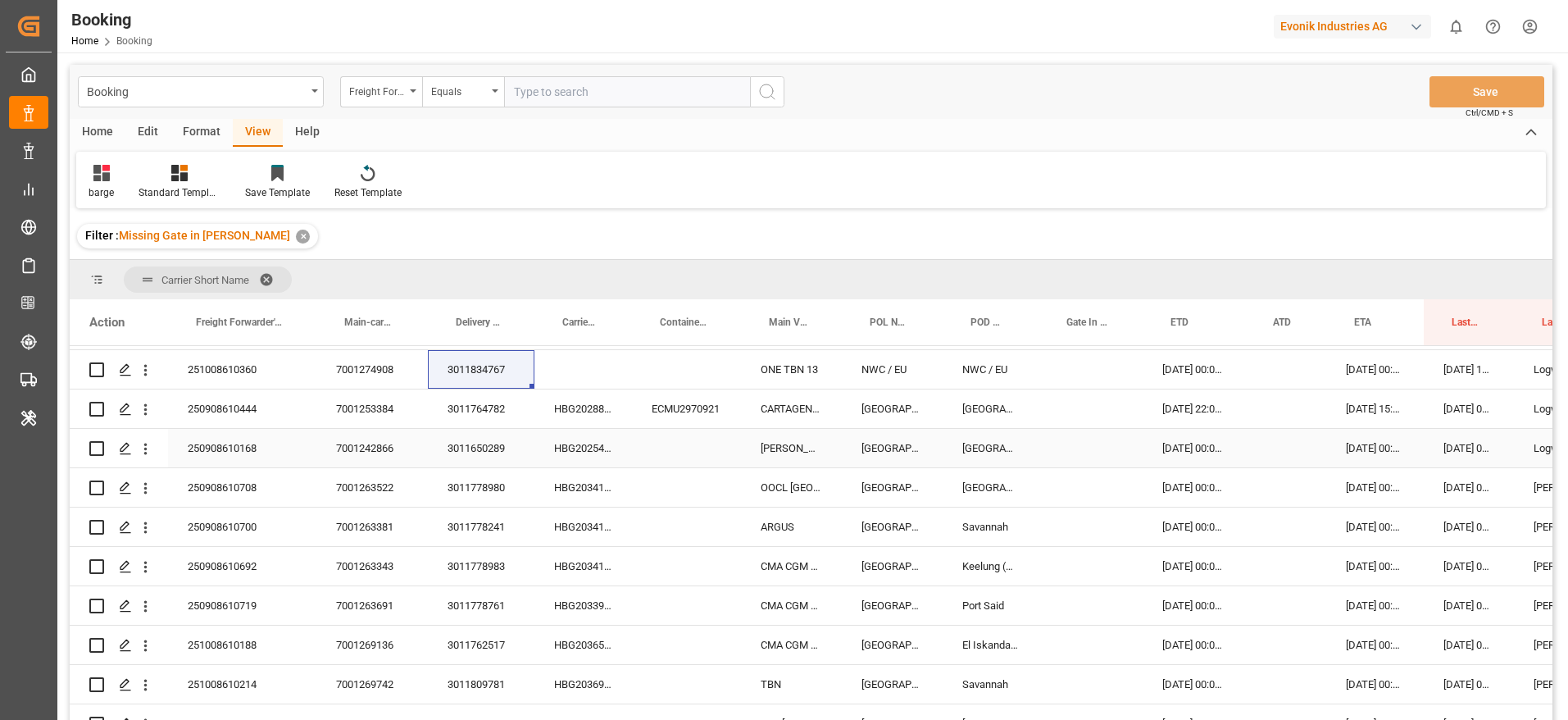
click at [496, 414] on div "3011764782" at bounding box center [480, 409] width 106 height 39
drag, startPoint x: 463, startPoint y: 449, endPoint x: 494, endPoint y: 703, distance: 255.9
click at [462, 448] on div "3011650289" at bounding box center [480, 448] width 106 height 39
click at [494, 486] on div "3011778980" at bounding box center [480, 488] width 106 height 39
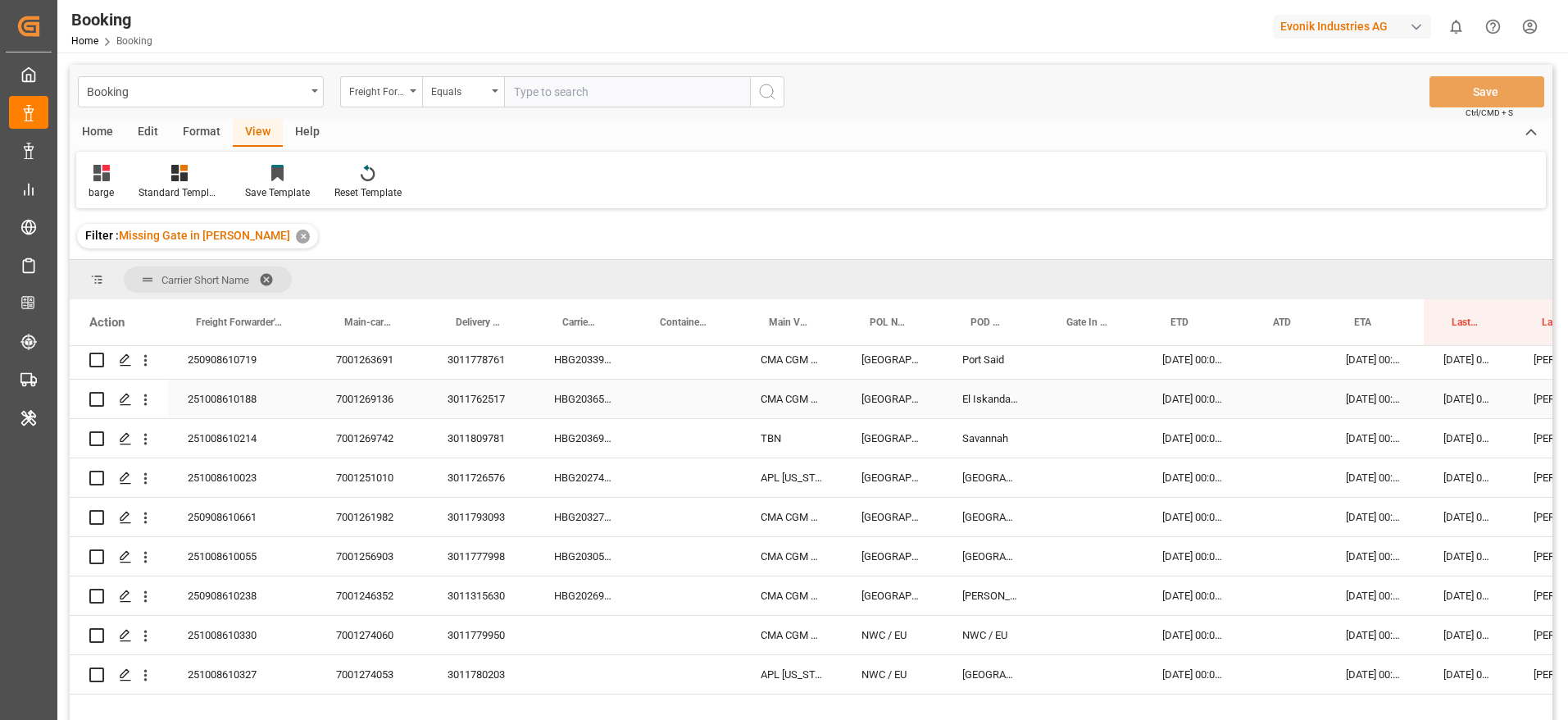
scroll to position [709, 0]
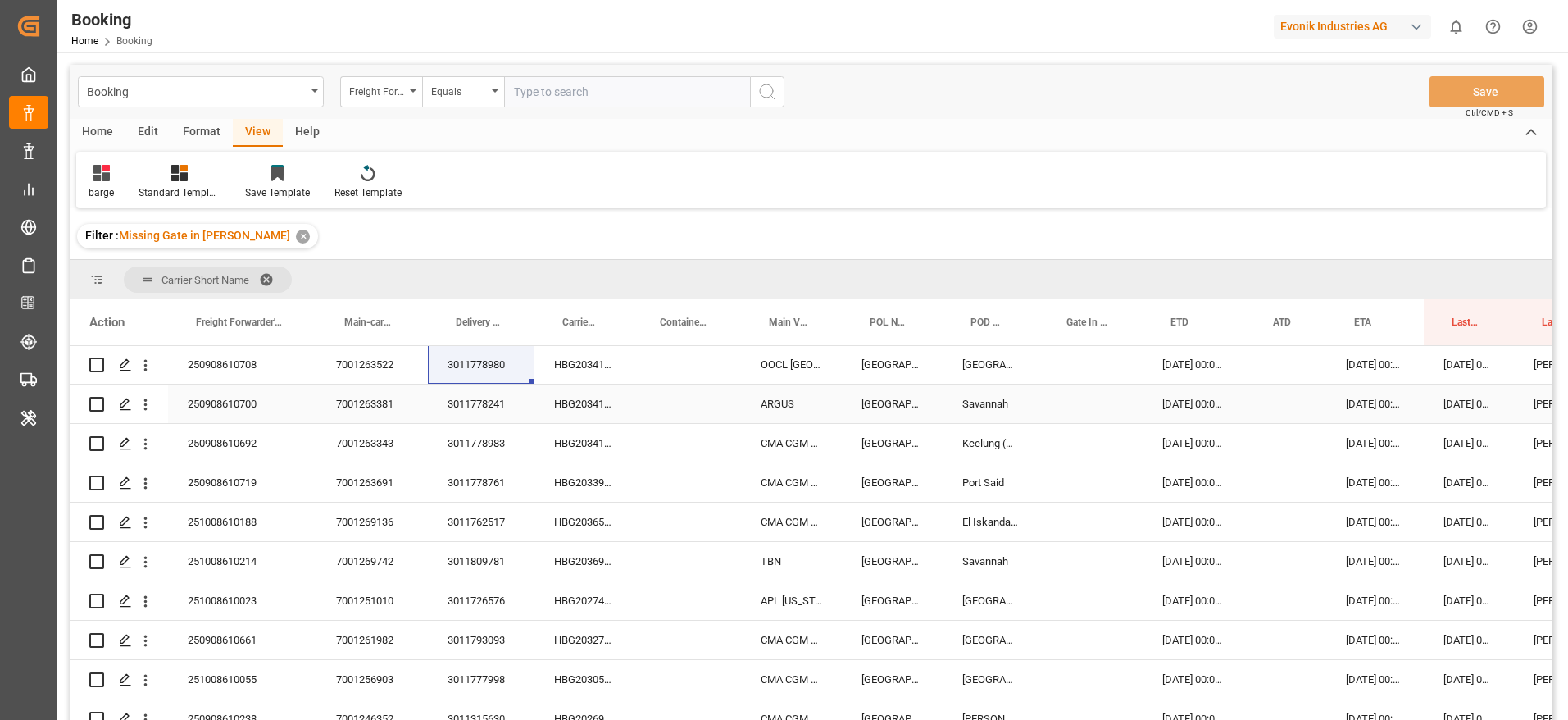
click at [492, 402] on div "3011778241" at bounding box center [480, 404] width 106 height 39
click at [496, 446] on div "3011778983" at bounding box center [480, 444] width 106 height 39
click at [495, 481] on div "3011778761" at bounding box center [480, 482] width 106 height 39
click at [491, 531] on div "3011762517" at bounding box center [480, 522] width 106 height 39
click at [476, 576] on div "3011809781" at bounding box center [480, 561] width 106 height 39
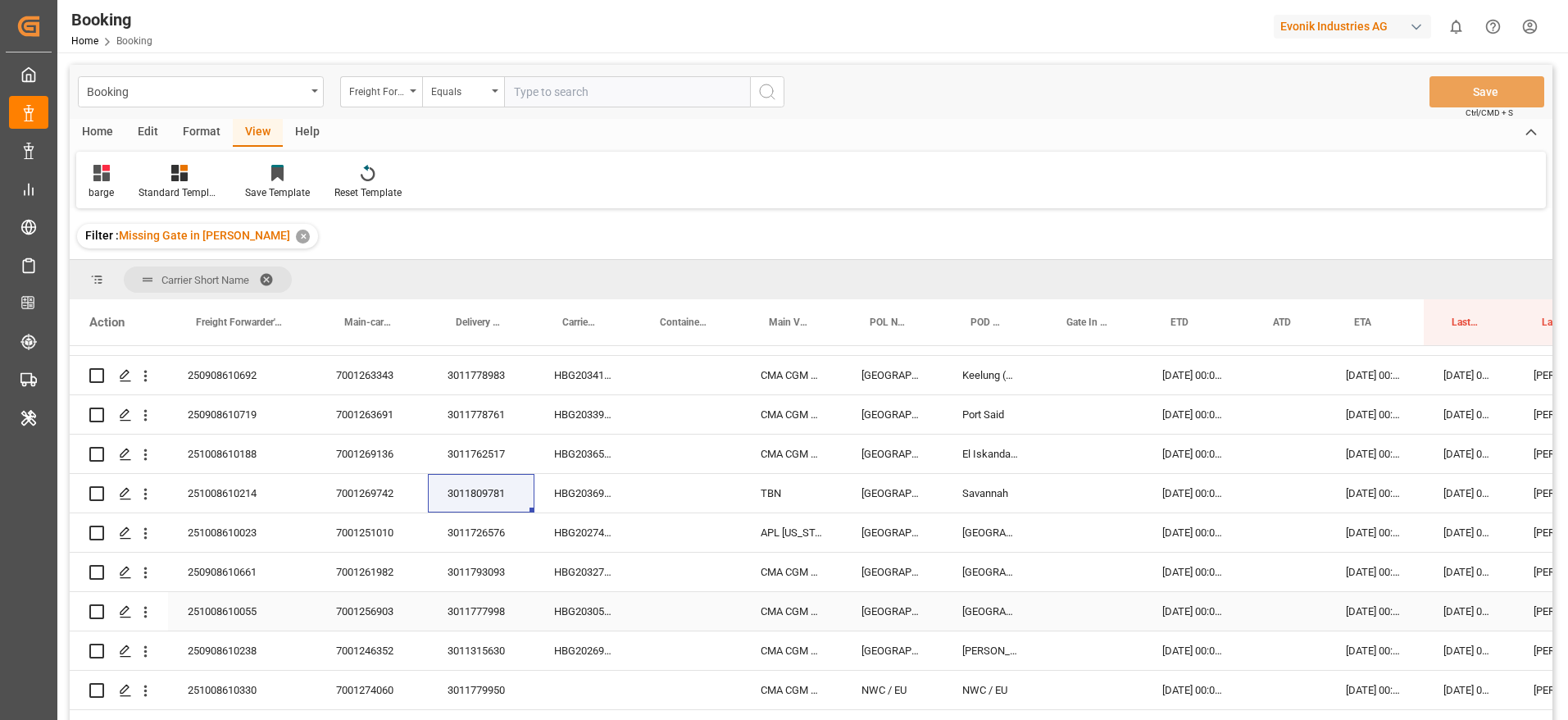
scroll to position [832, 0]
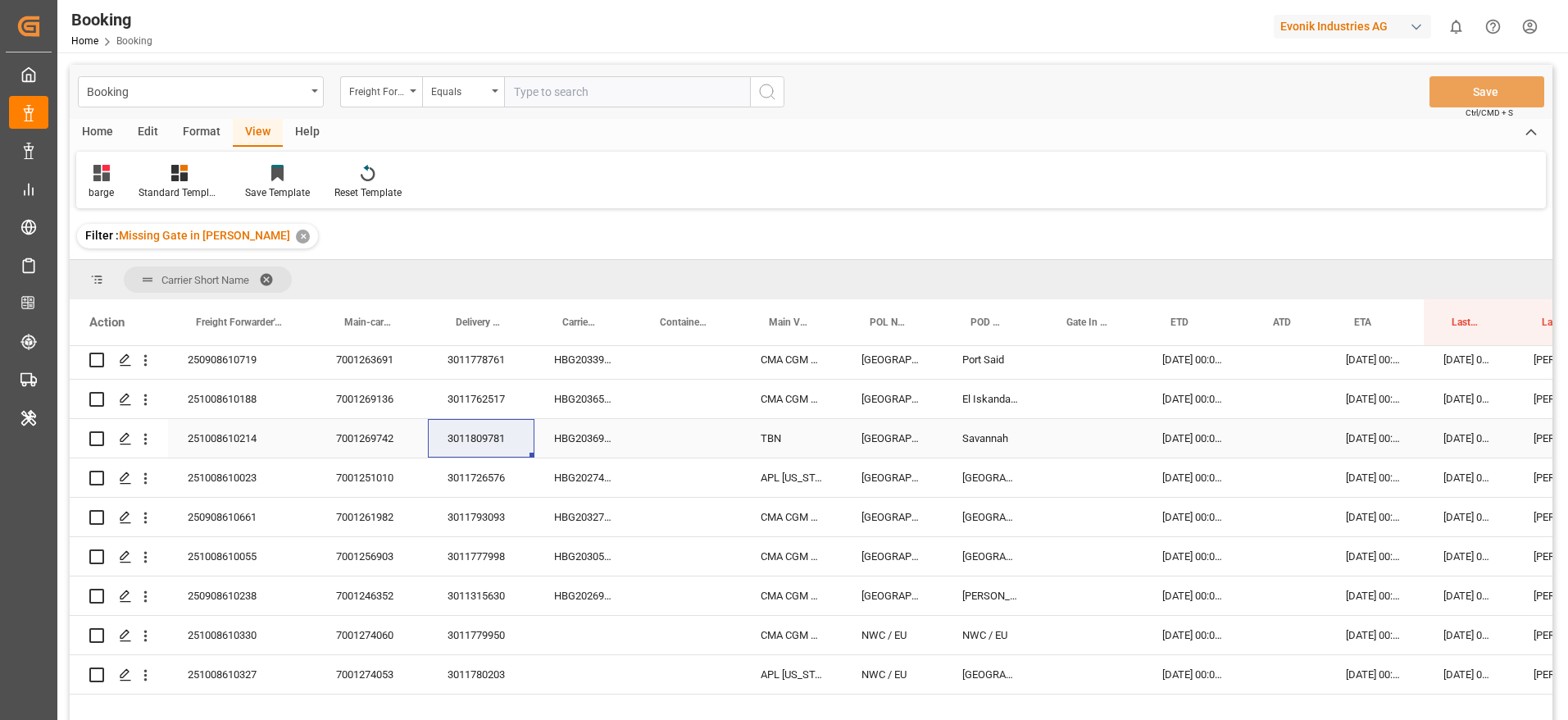
click at [465, 465] on div "NO" at bounding box center [889, 300] width 1639 height 1574
click at [492, 483] on div "3011726576" at bounding box center [480, 478] width 106 height 39
click at [500, 505] on div "3011793093" at bounding box center [480, 517] width 106 height 39
click at [490, 514] on div "3011793093" at bounding box center [480, 517] width 106 height 39
click at [492, 555] on div "3011777998" at bounding box center [480, 556] width 106 height 39
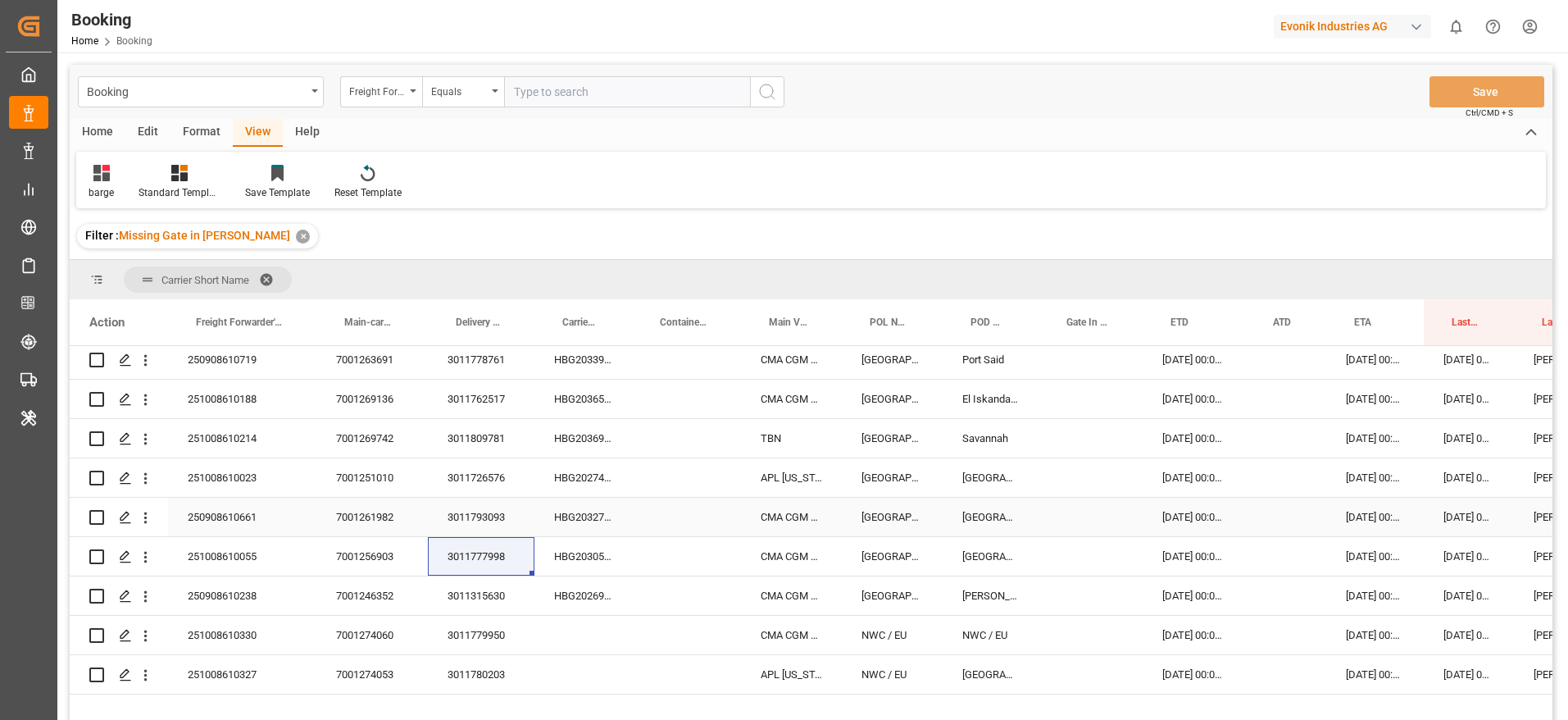
click at [485, 587] on div "3011315630" at bounding box center [480, 596] width 106 height 39
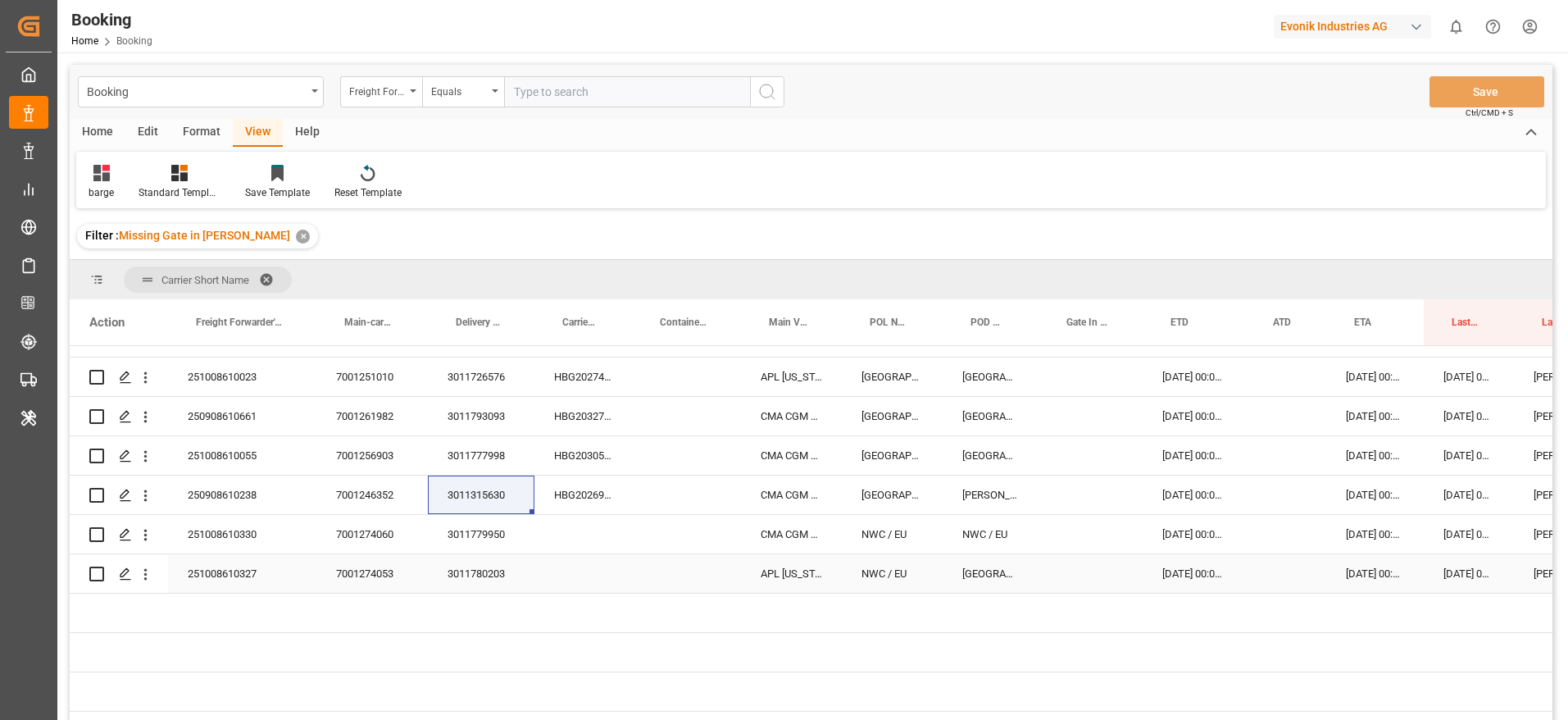
scroll to position [955, 0]
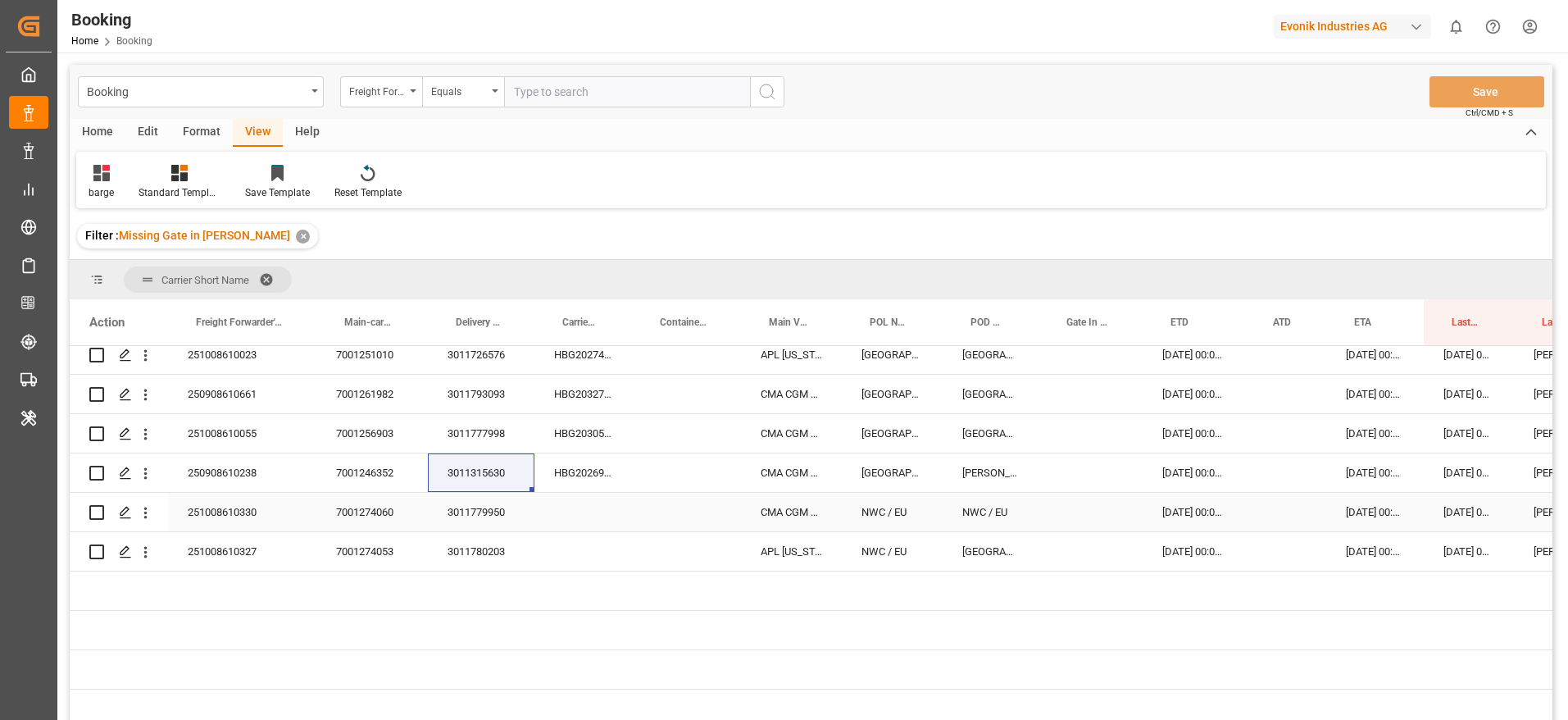
click at [496, 524] on div "3011779950" at bounding box center [480, 512] width 106 height 39
click at [490, 559] on div "3011780203" at bounding box center [480, 552] width 106 height 39
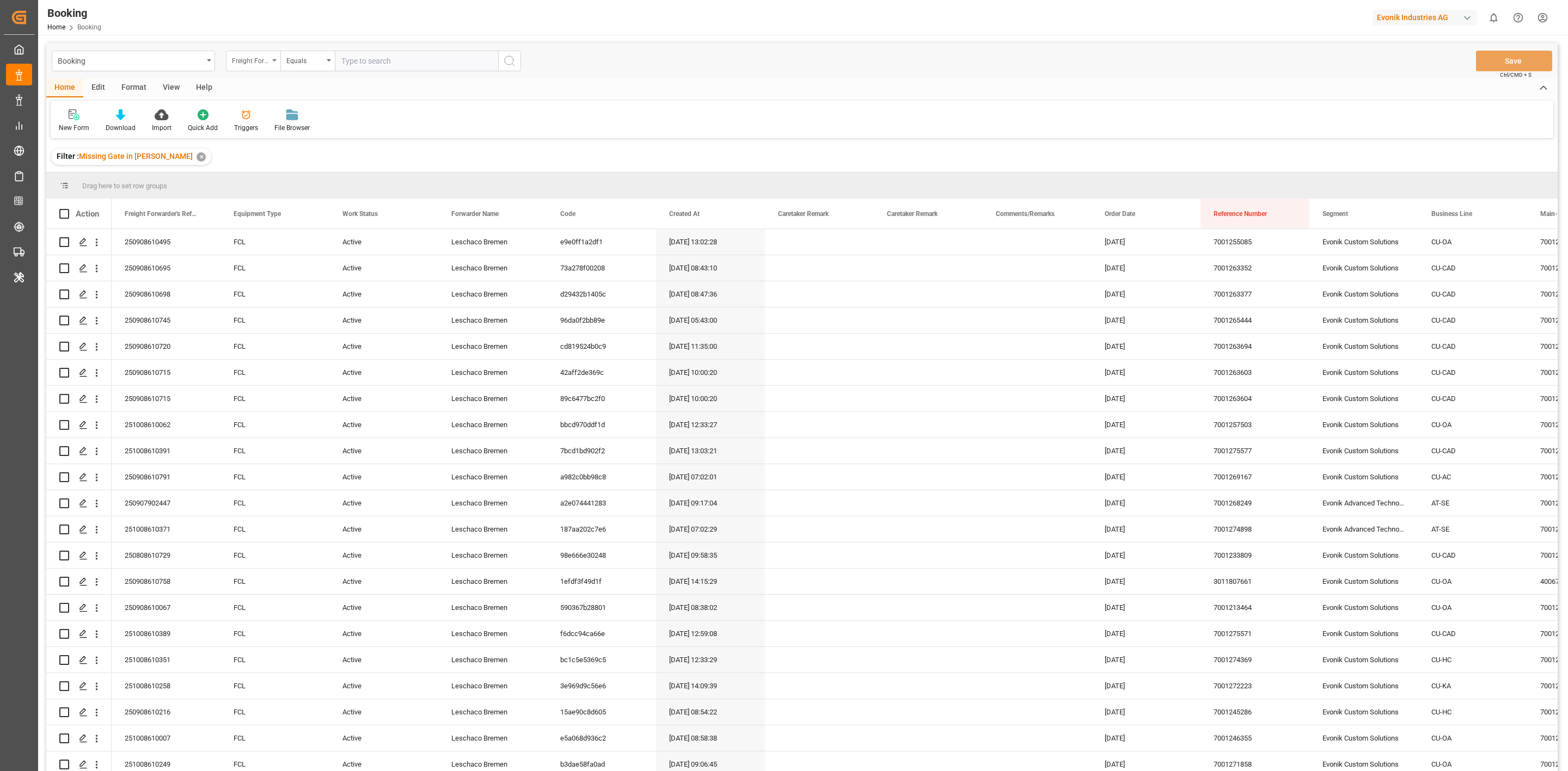
click at [242, 70] on div "Freight Forwarder's Reference No." at bounding box center [253, 61] width 55 height 21
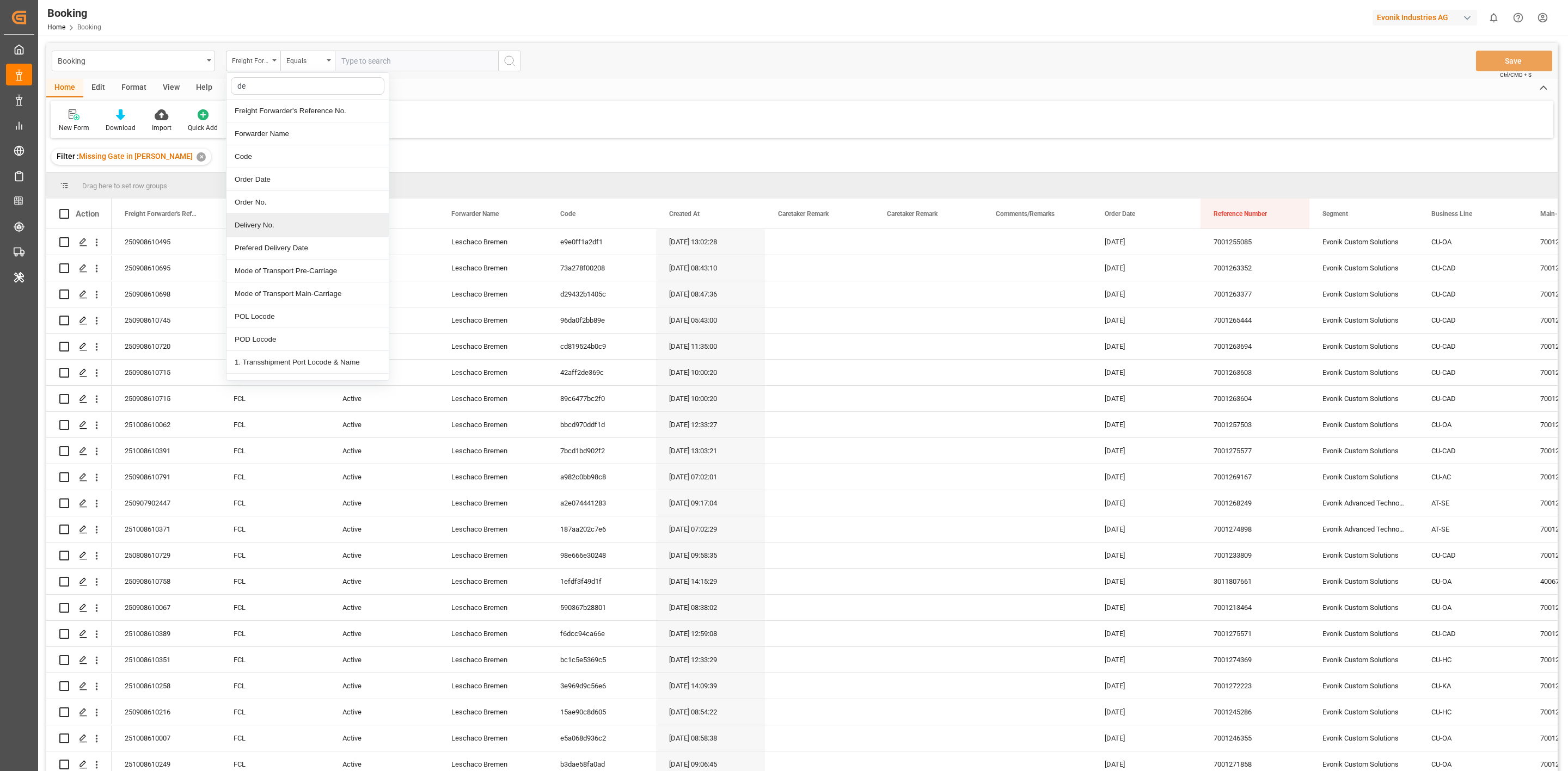
click at [266, 231] on div "Delivery No." at bounding box center [307, 225] width 162 height 23
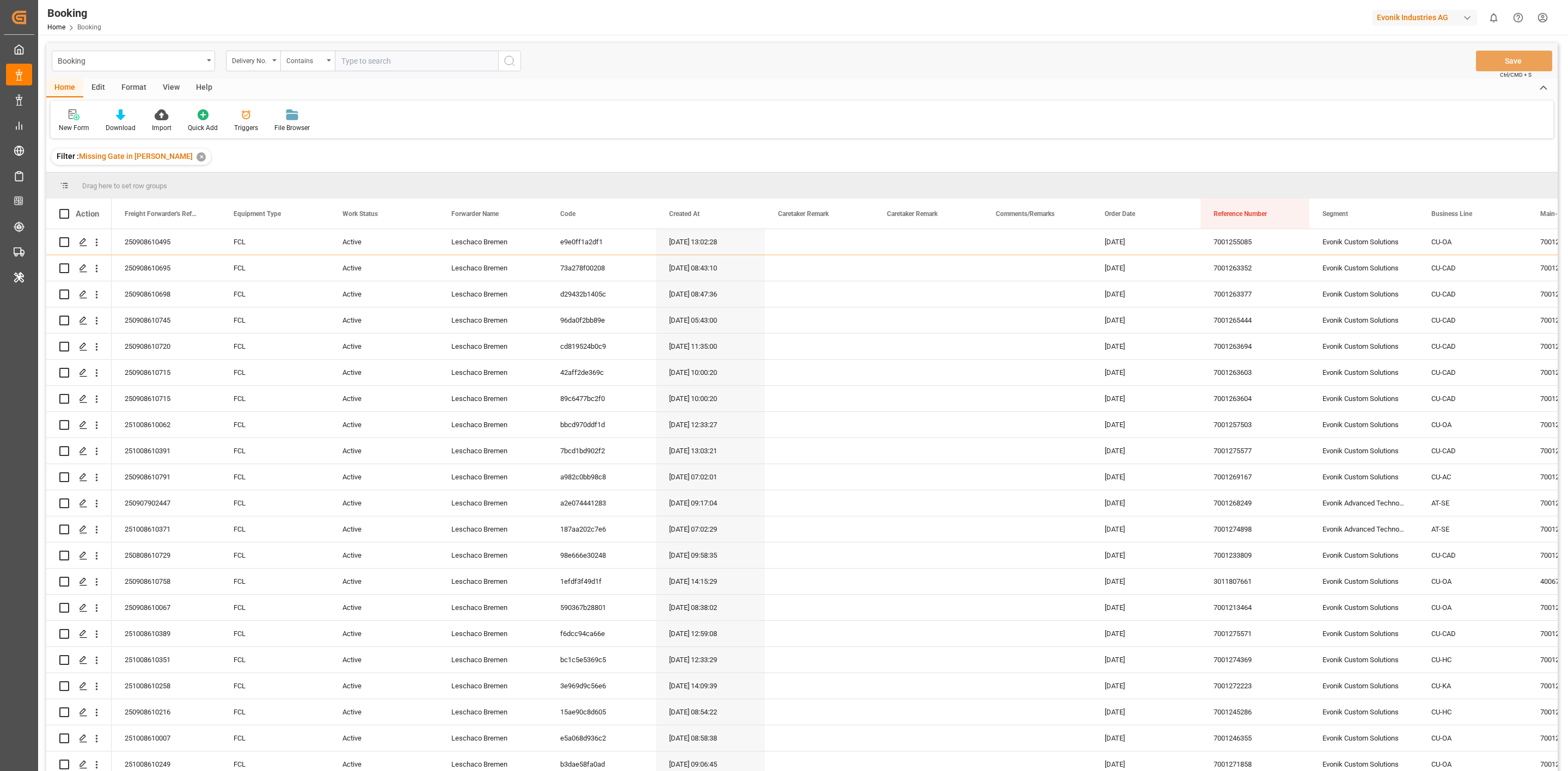
click at [462, 64] on input "text" at bounding box center [417, 61] width 163 height 21
paste input "3011778984"
type input "3011778984"
click at [518, 65] on button "search button" at bounding box center [509, 61] width 23 height 21
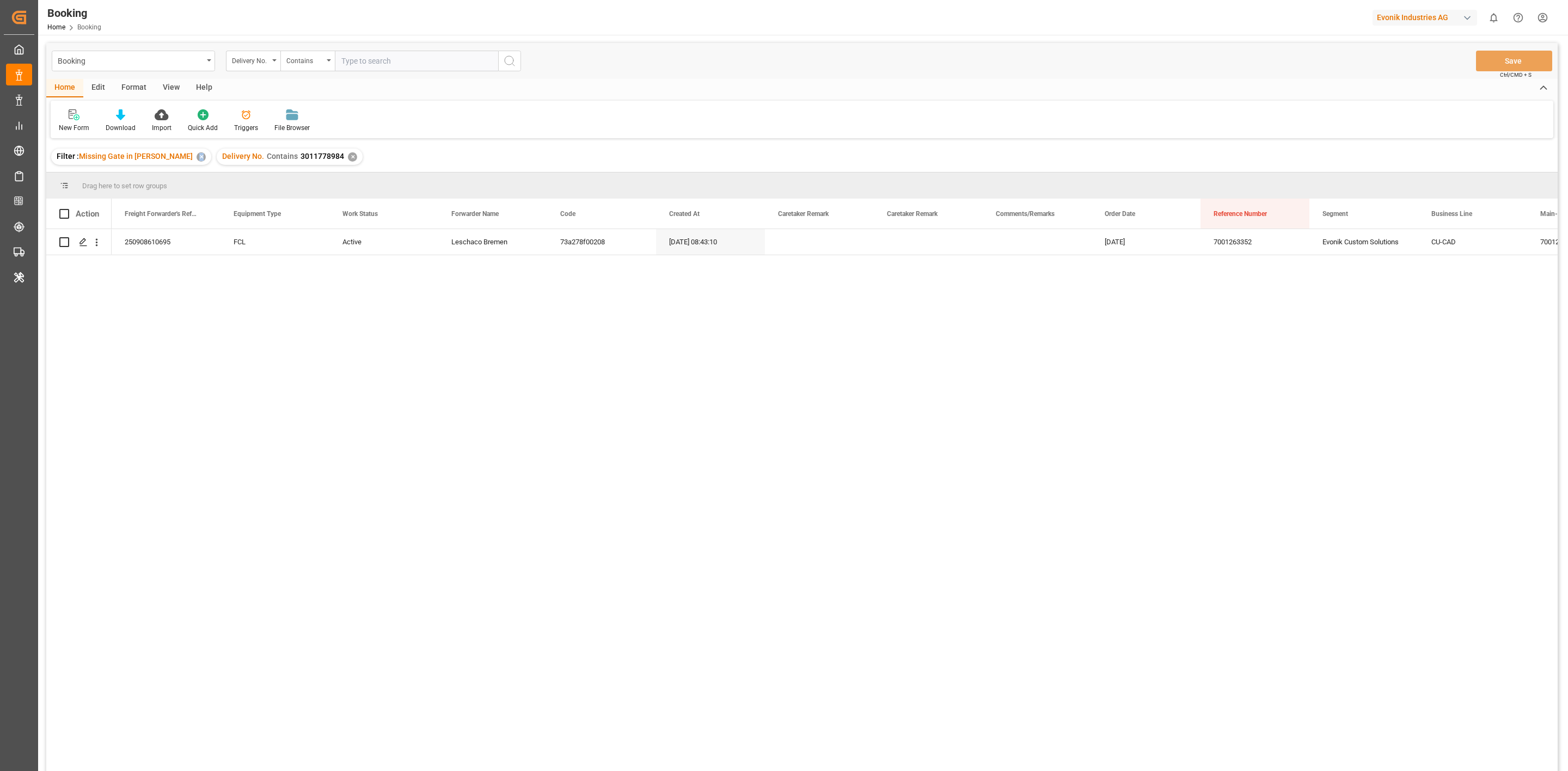
click at [196, 157] on div "✕" at bounding box center [201, 156] width 9 height 9
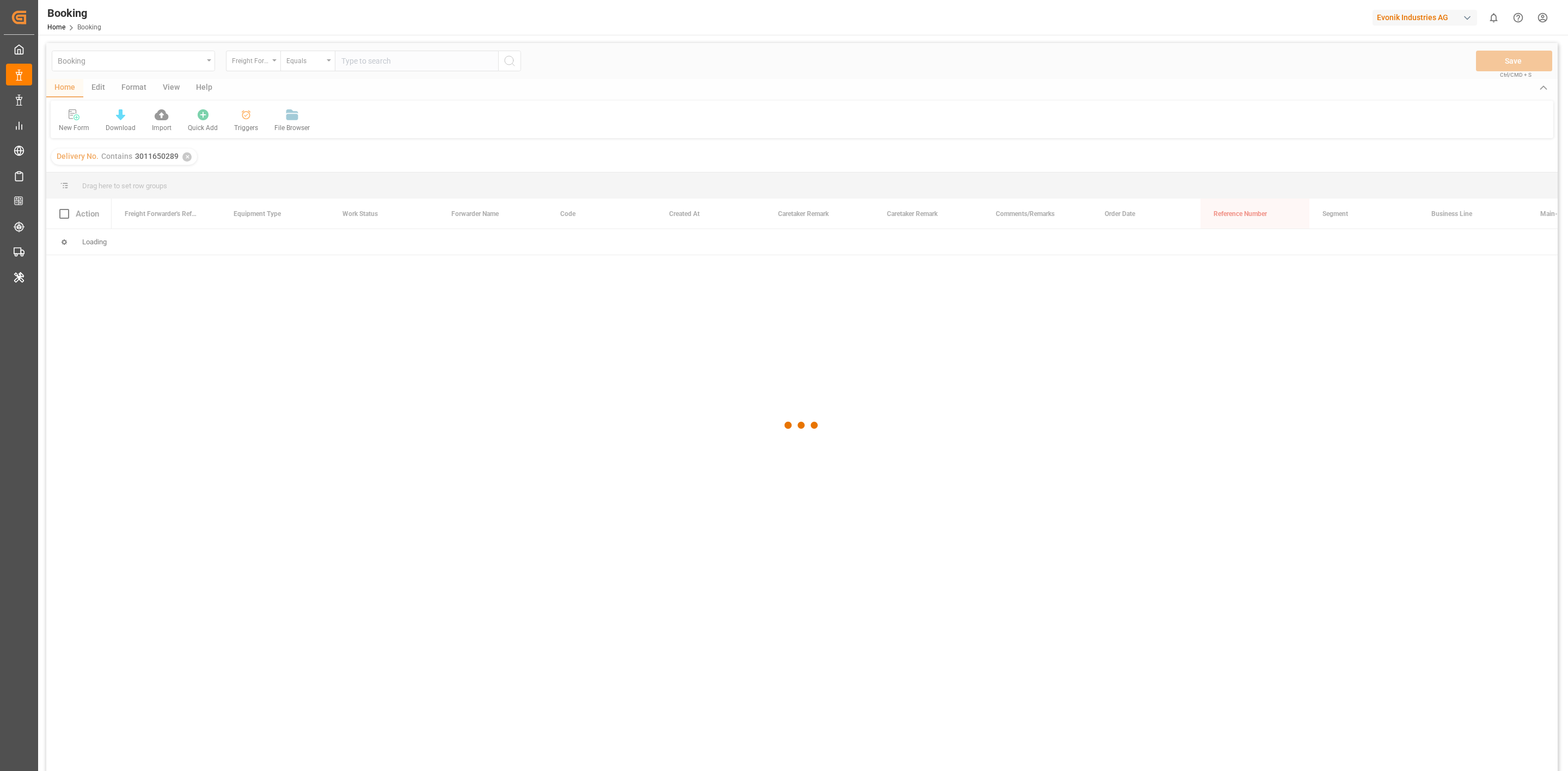
click at [692, 2] on div "Booking Home Booking Evonik Industries AG 0 Notifications Only show unread All …" at bounding box center [799, 17] width 1537 height 35
